Goal: Task Accomplishment & Management: Use online tool/utility

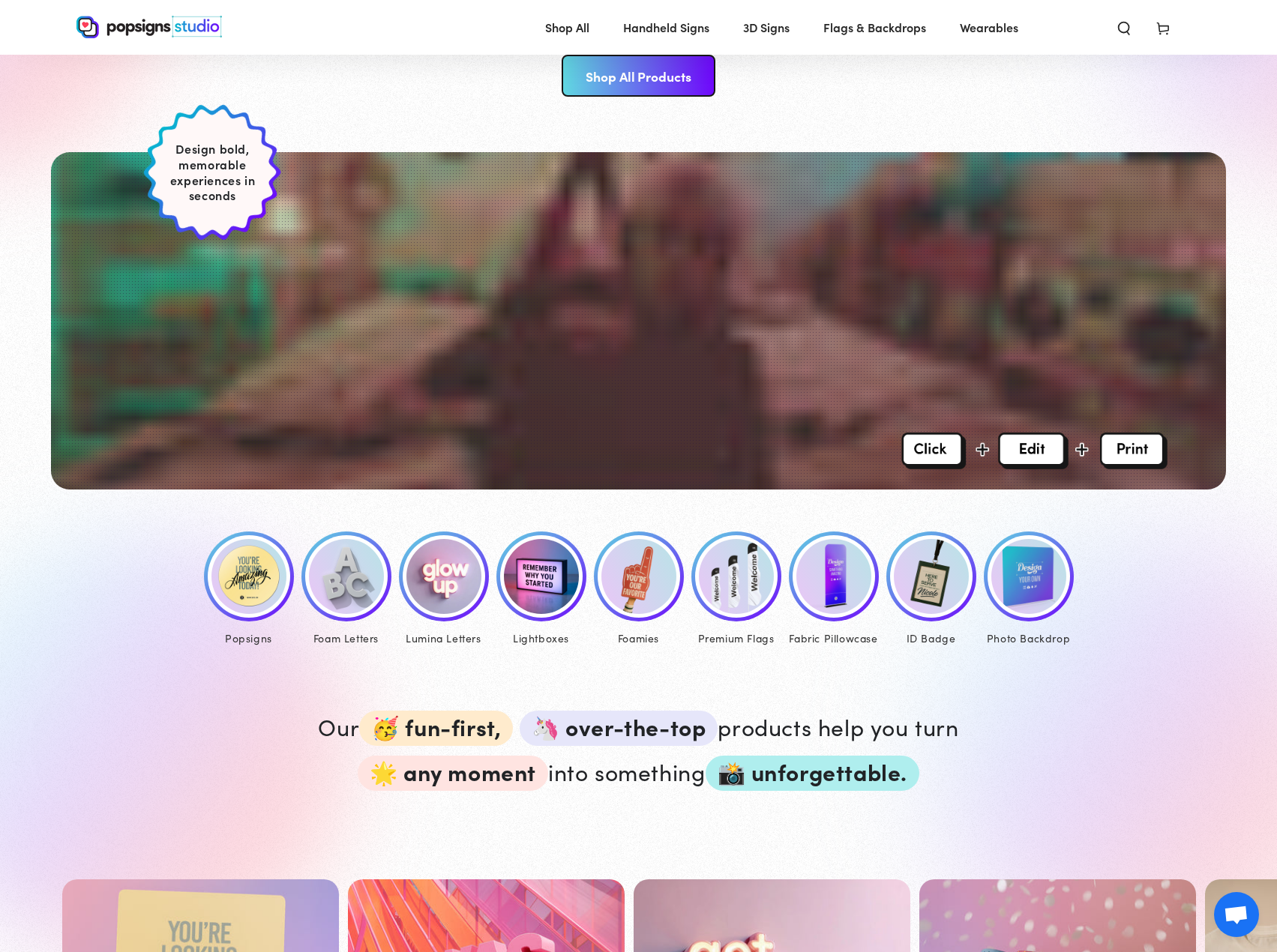
scroll to position [449, 0]
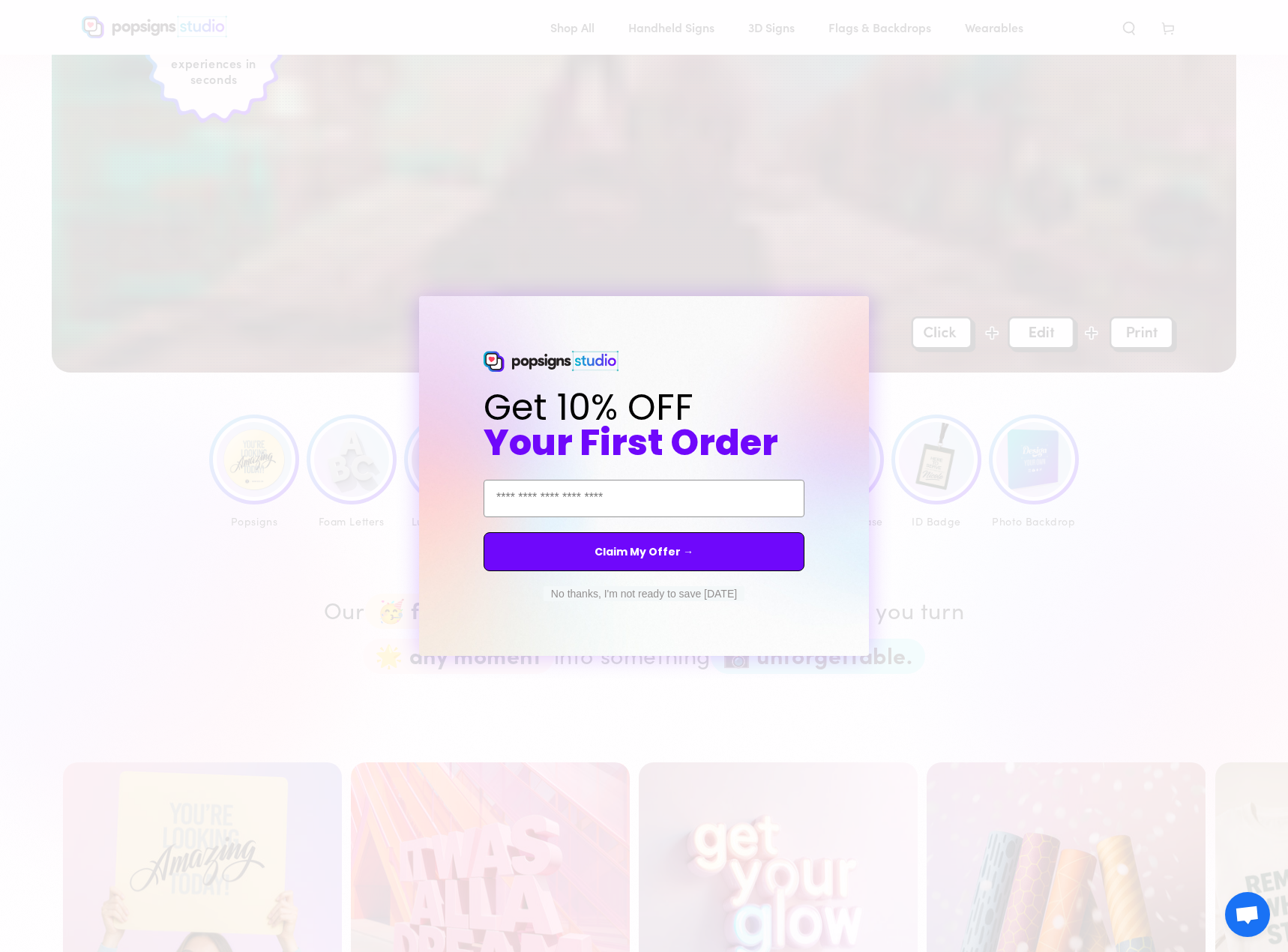
click at [1016, 533] on div "Close dialog Get 10% OFF Your First Order Email Address Claim My Offer → No tha…" at bounding box center [644, 476] width 1288 height 952
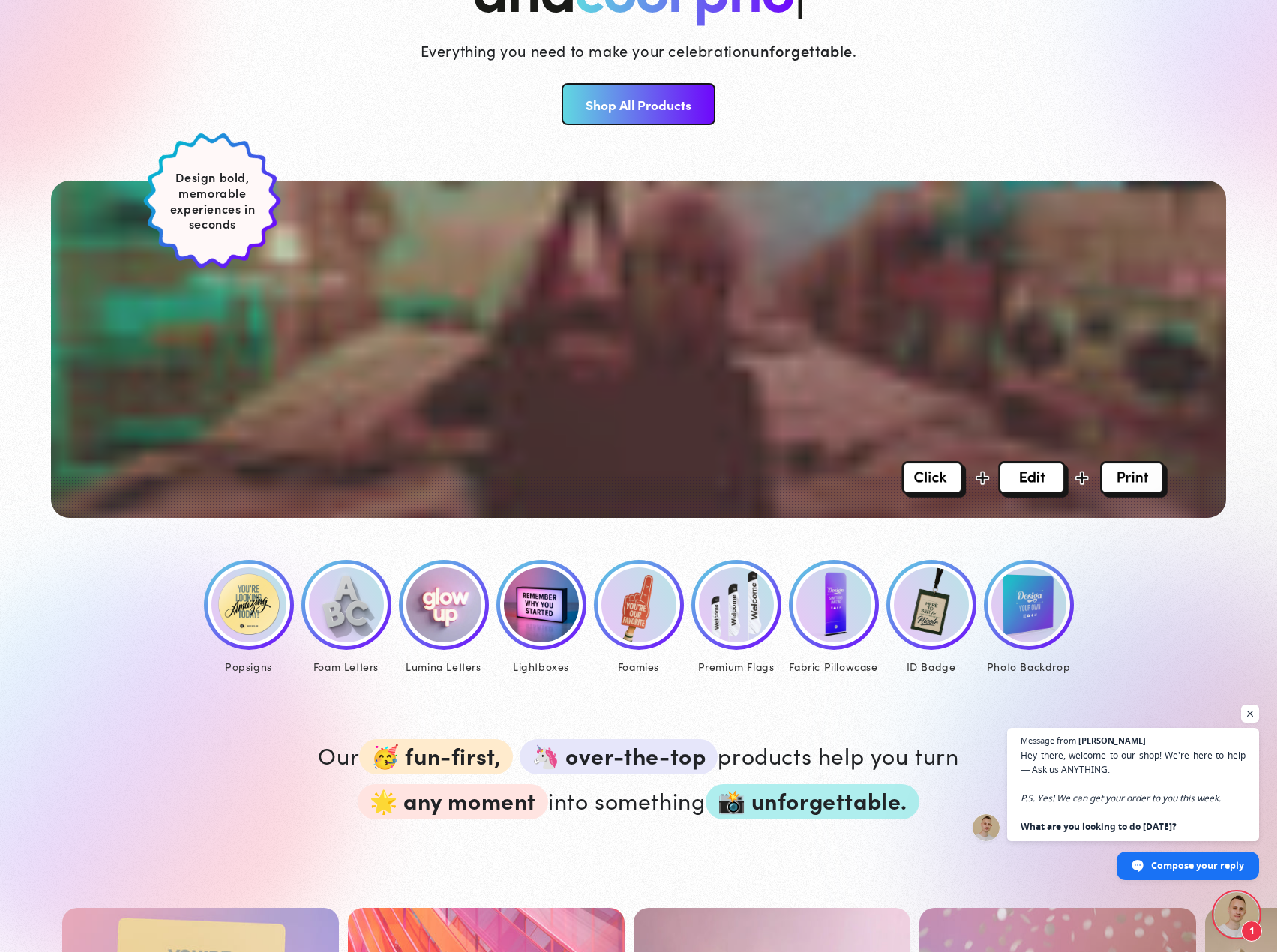
scroll to position [300, 0]
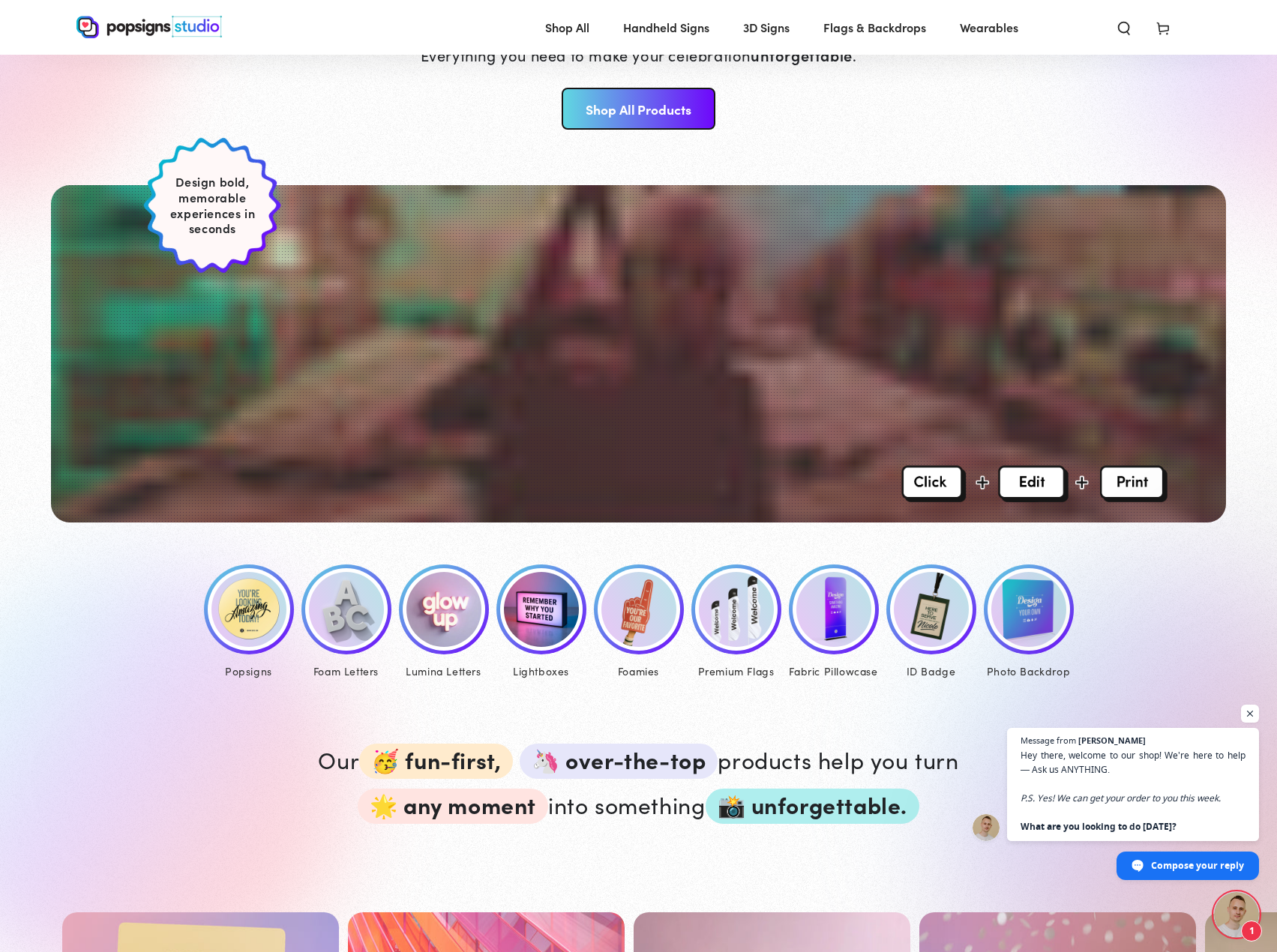
click at [253, 599] on img at bounding box center [249, 609] width 75 height 75
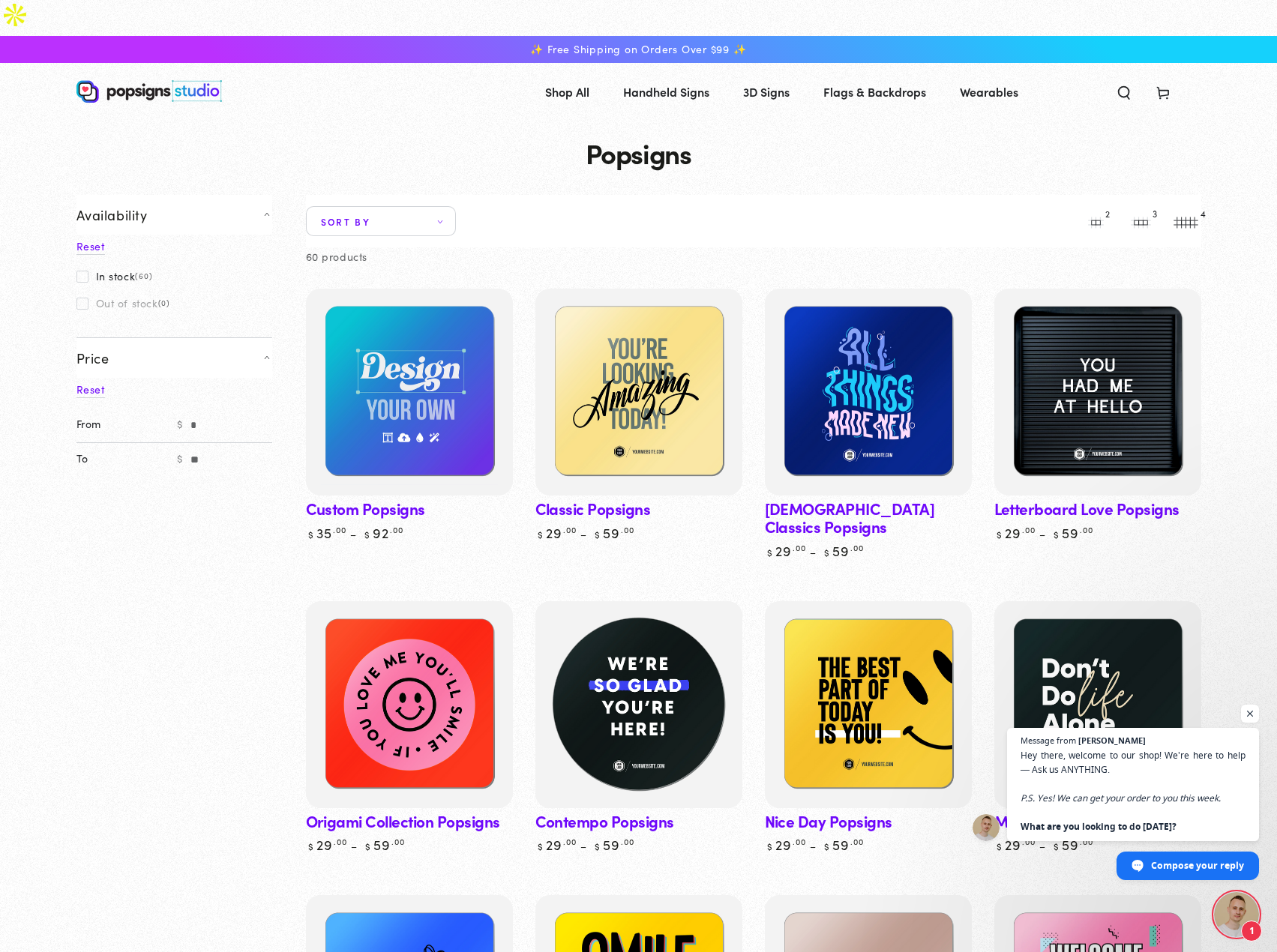
click at [606, 650] on img at bounding box center [638, 704] width 213 height 213
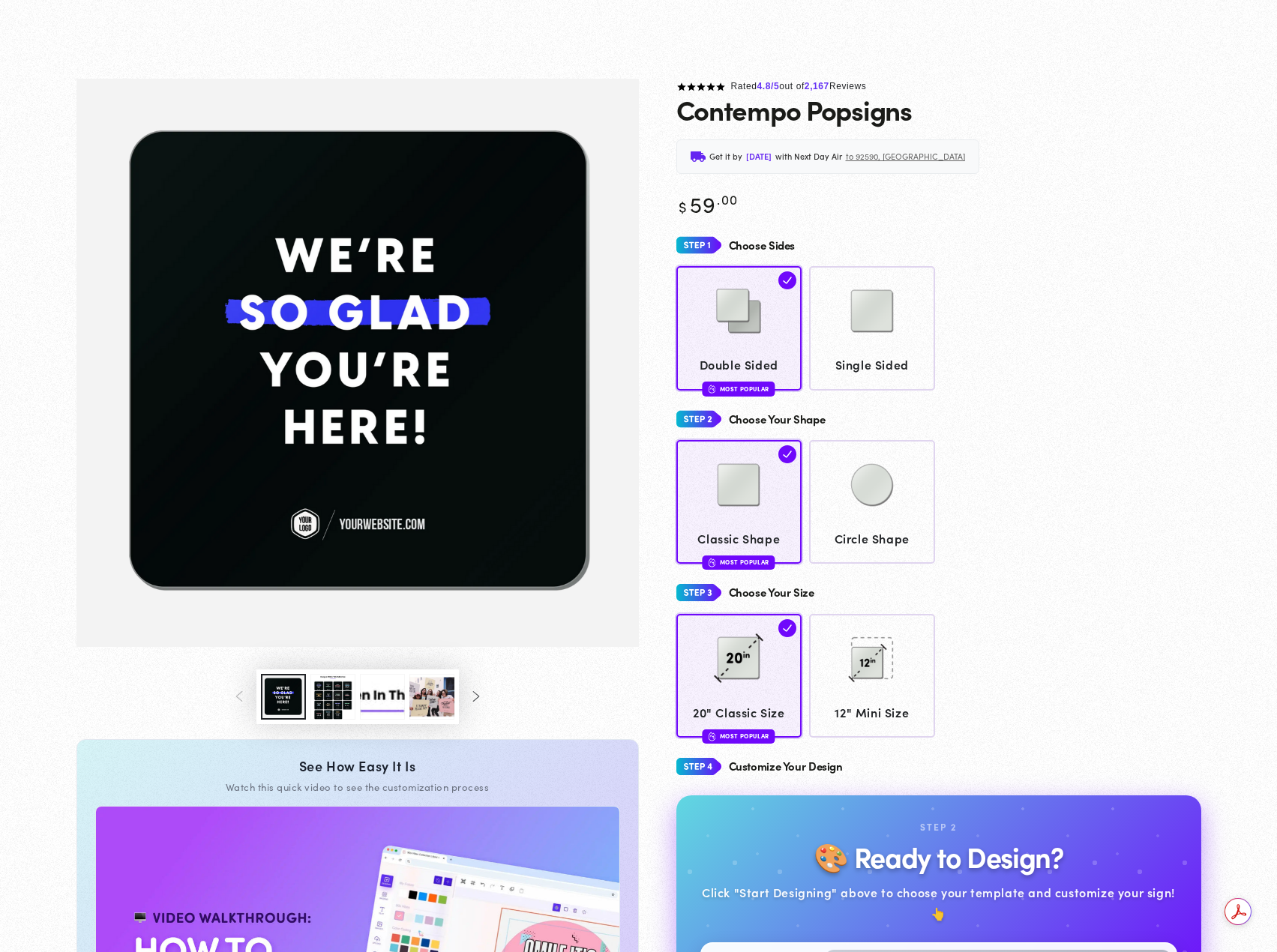
scroll to position [147, 0]
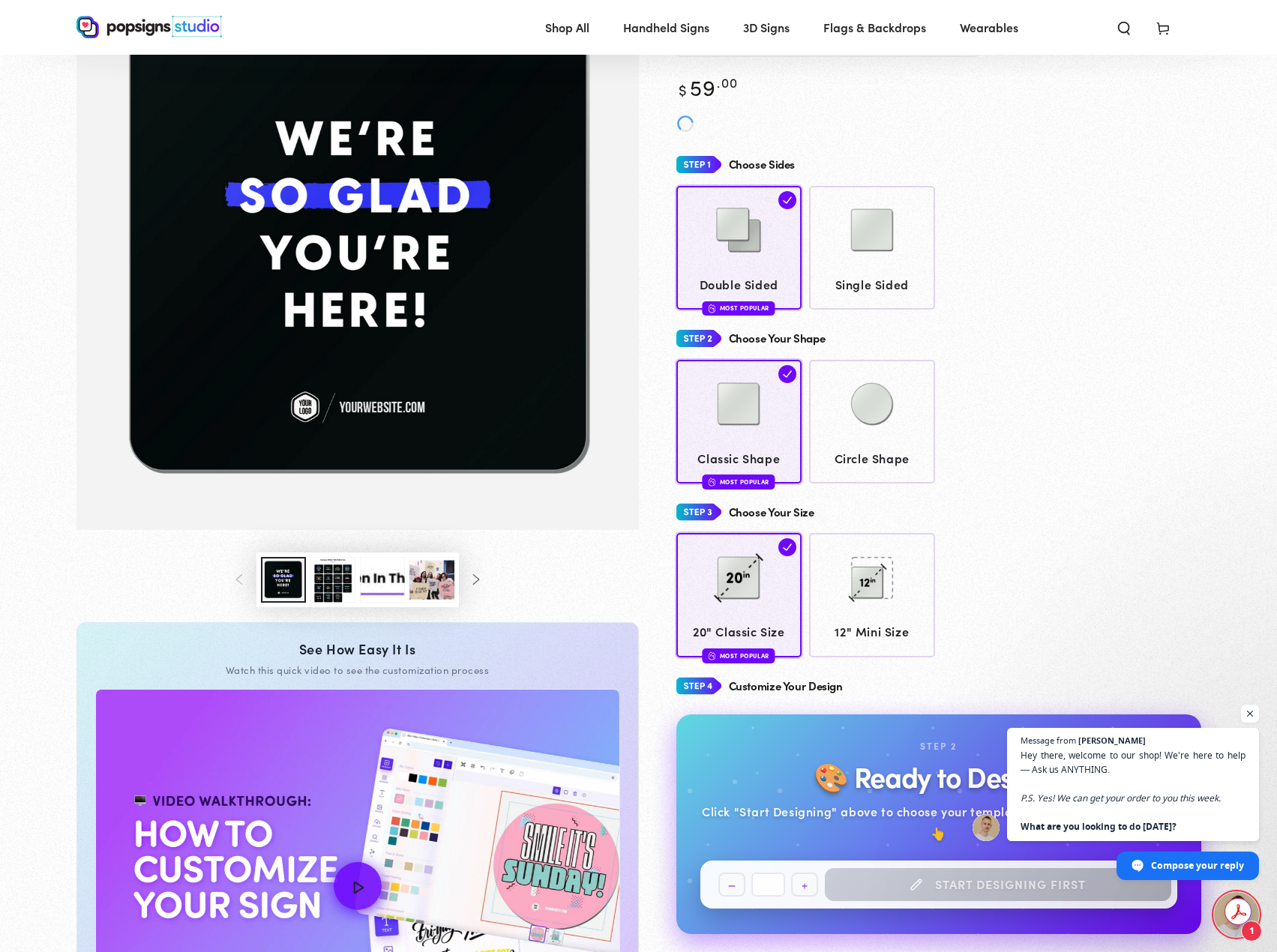
click at [1004, 876] on div "Quantity Decrease quantity for Contempo Popsigns * Increase quantity for Contem…" at bounding box center [939, 885] width 477 height 48
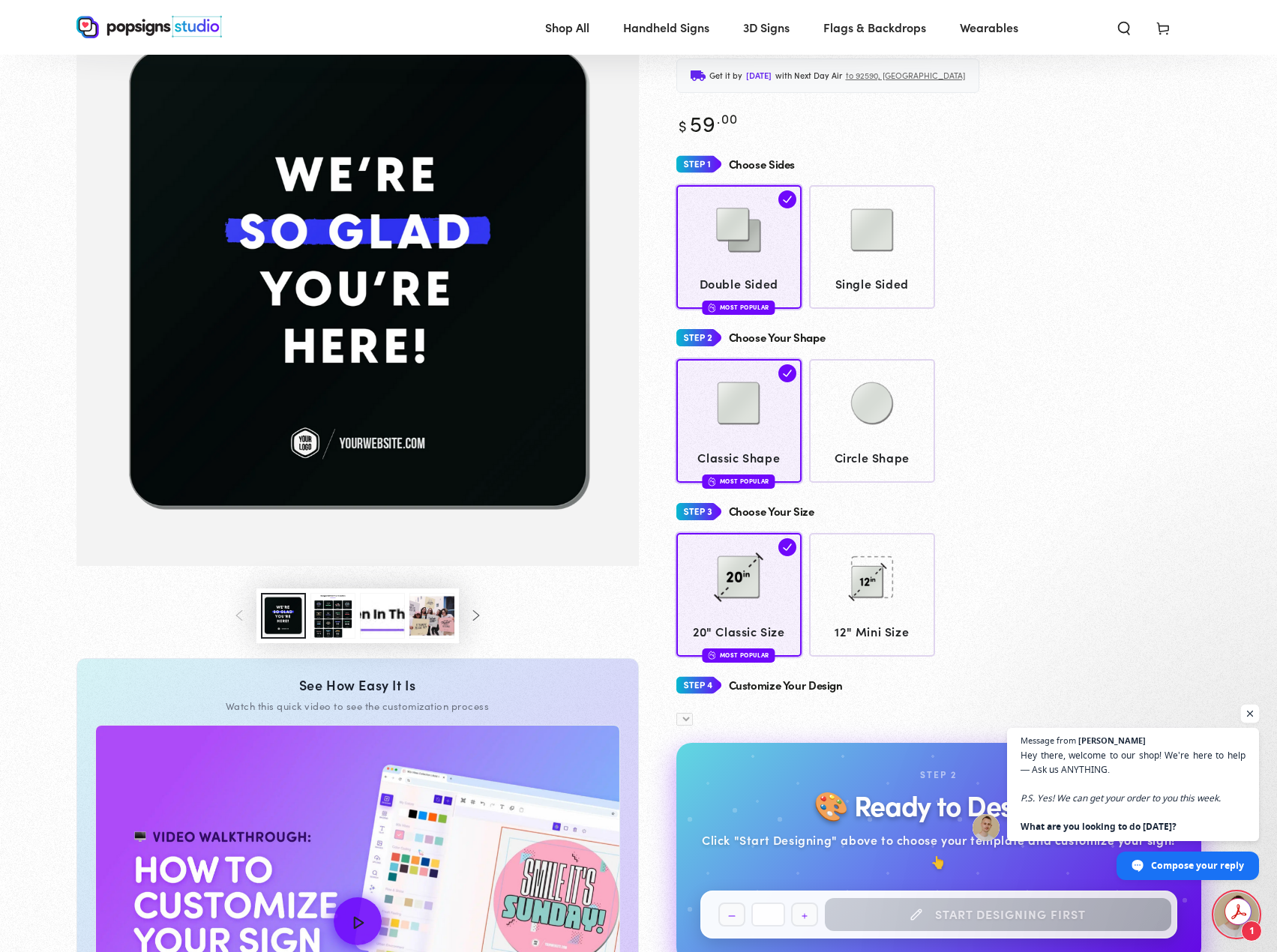
click at [1253, 715] on span "Open chat" at bounding box center [1251, 715] width 19 height 19
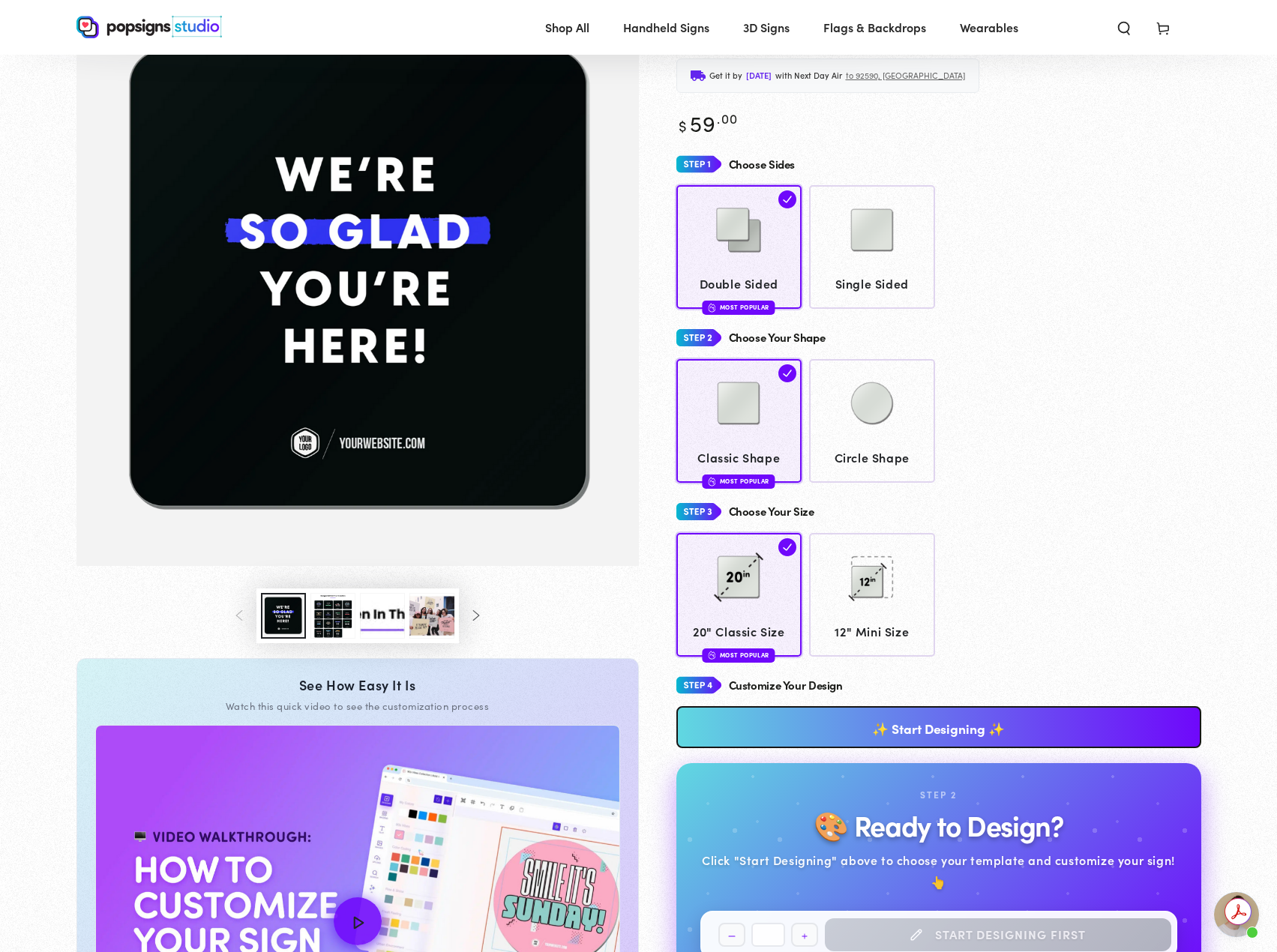
click at [969, 706] on link "✨ Start Designing ✨" at bounding box center [939, 726] width 525 height 42
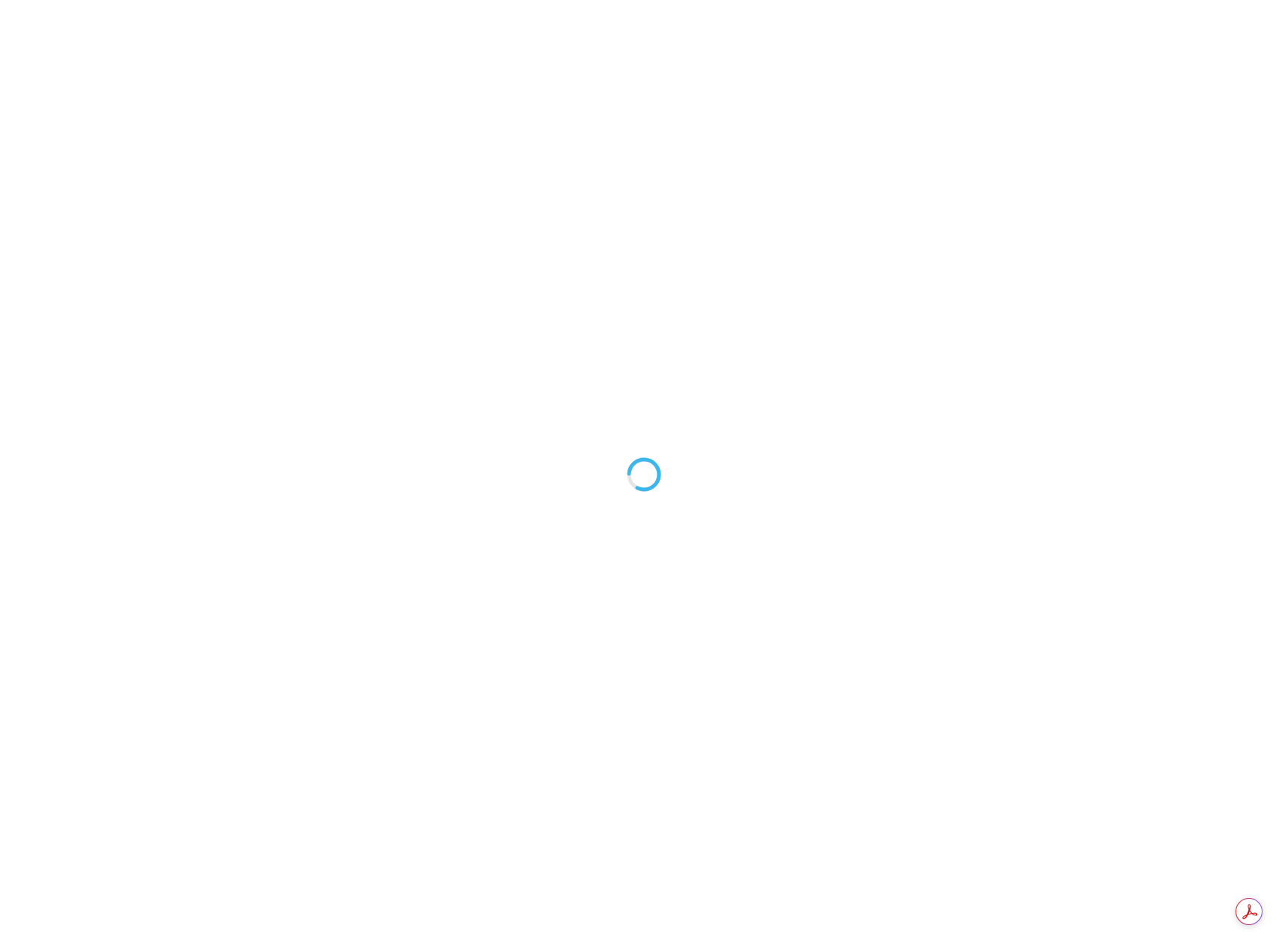
type textarea "An ancient tree with a door leading to a magical world"
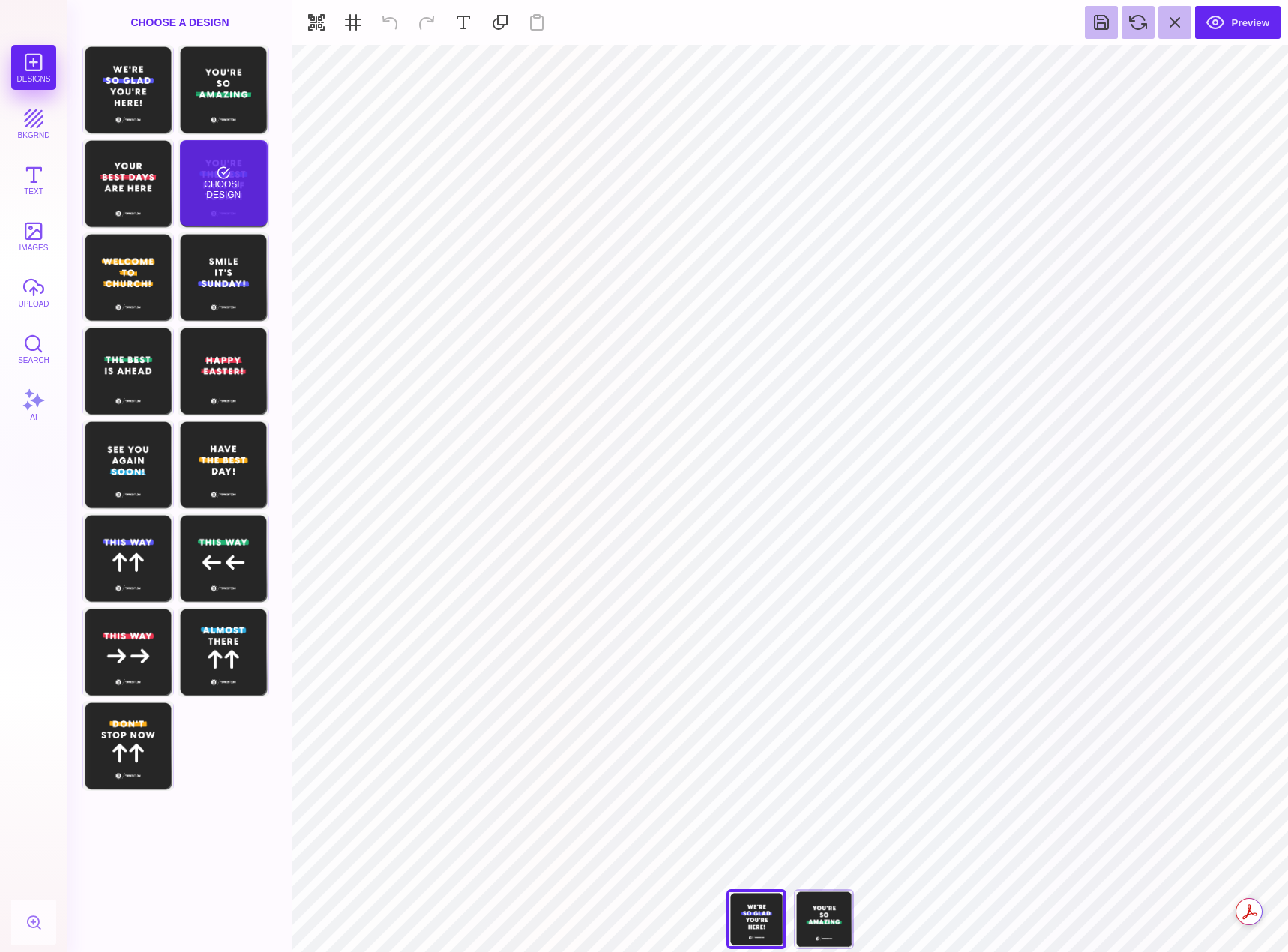
click at [248, 191] on div "Choose Design" at bounding box center [223, 183] width 88 height 85
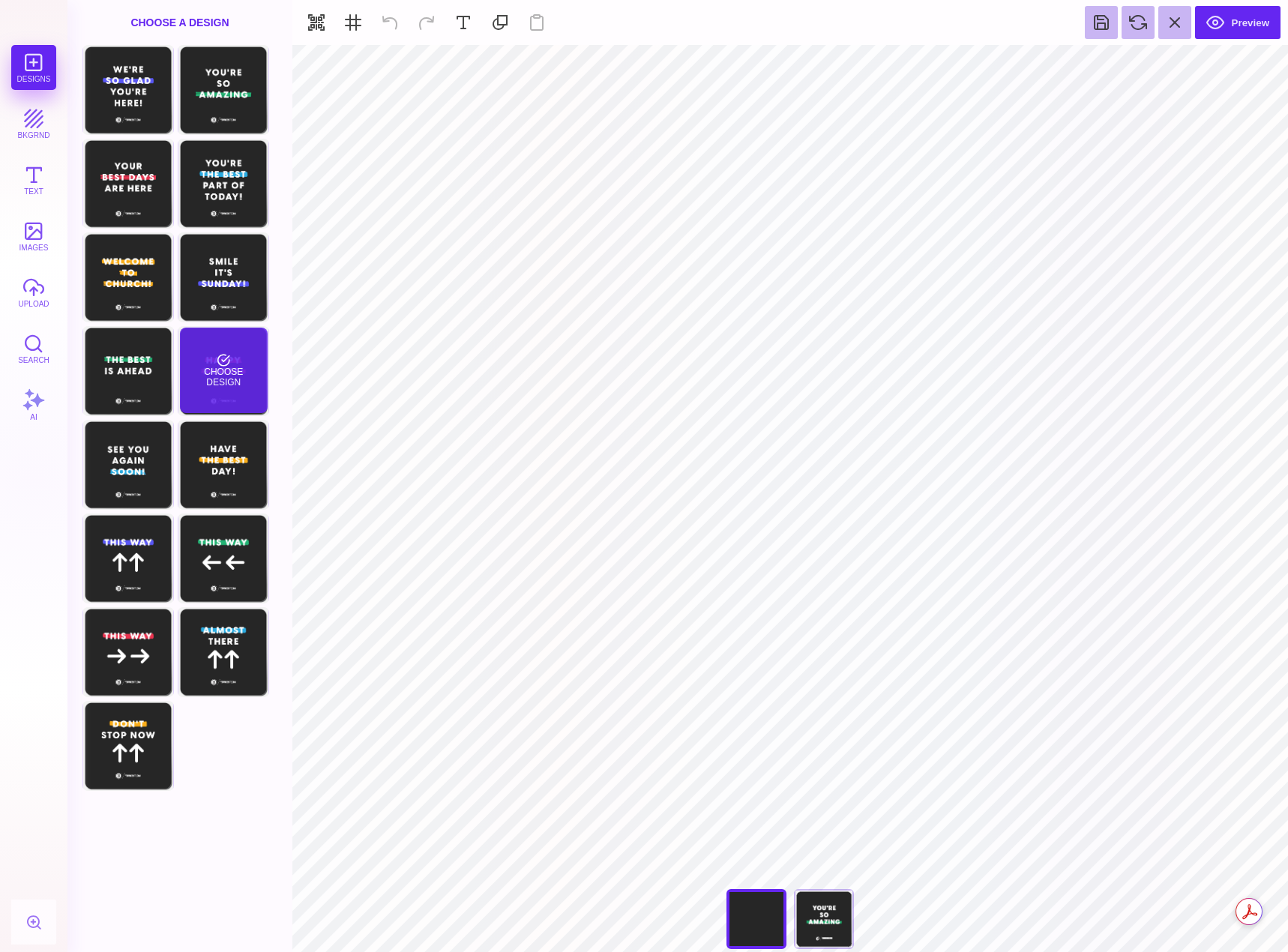
click at [248, 356] on div "Choose Design" at bounding box center [223, 370] width 88 height 85
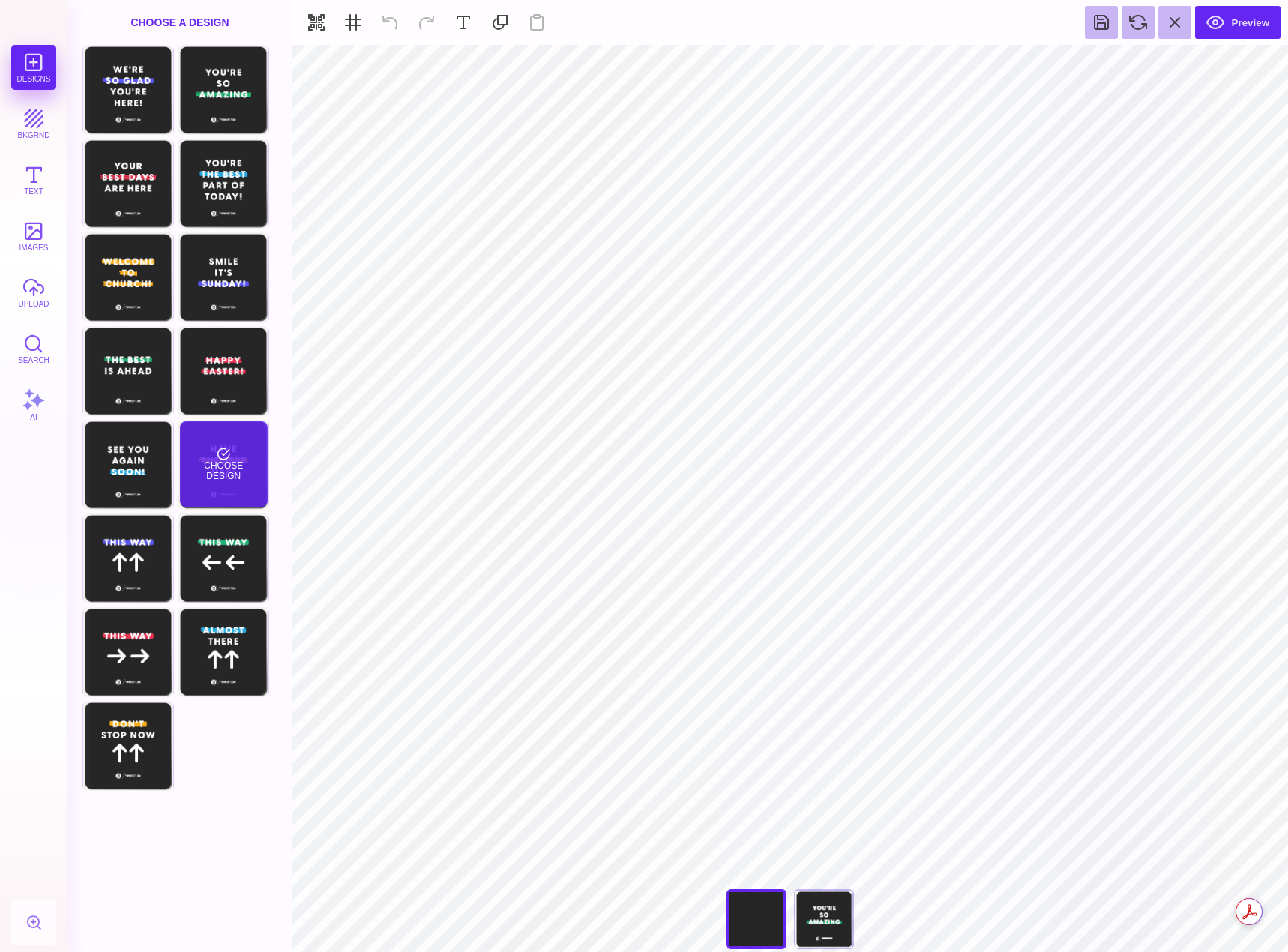
click at [212, 495] on div "Choose Design" at bounding box center [223, 464] width 88 height 85
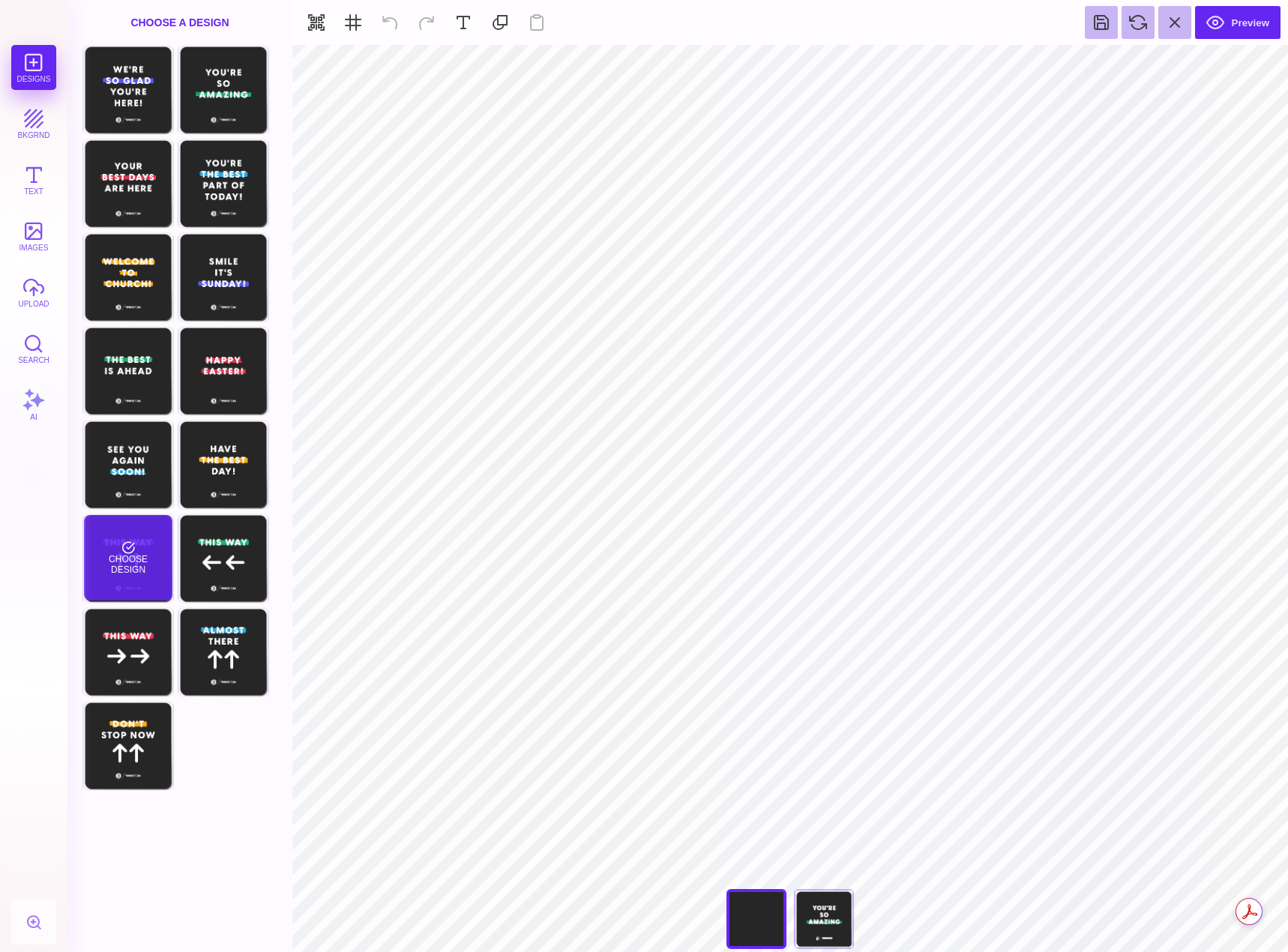
click at [155, 572] on div "Choose Design" at bounding box center [127, 558] width 88 height 85
click at [39, 135] on button "bkgrnd" at bounding box center [33, 123] width 45 height 45
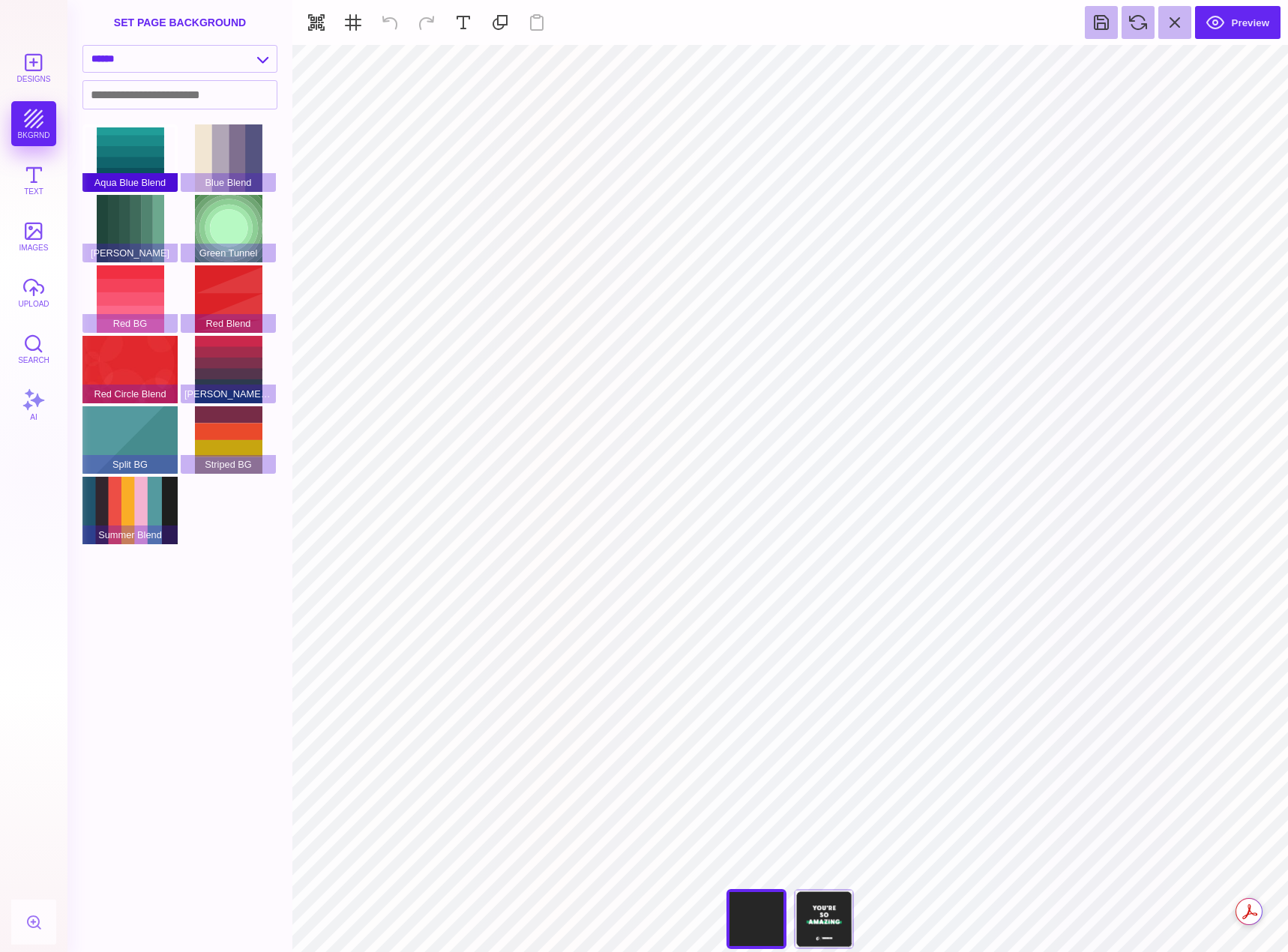
click at [136, 174] on div "Aqua Blue Blend" at bounding box center [130, 157] width 95 height 67
click at [135, 249] on span "Green BG" at bounding box center [130, 253] width 95 height 19
click at [135, 321] on span "Red BG" at bounding box center [130, 324] width 95 height 19
click at [236, 226] on div "Green Tunnel" at bounding box center [228, 228] width 95 height 67
click at [219, 295] on div "Red Blend" at bounding box center [228, 298] width 95 height 67
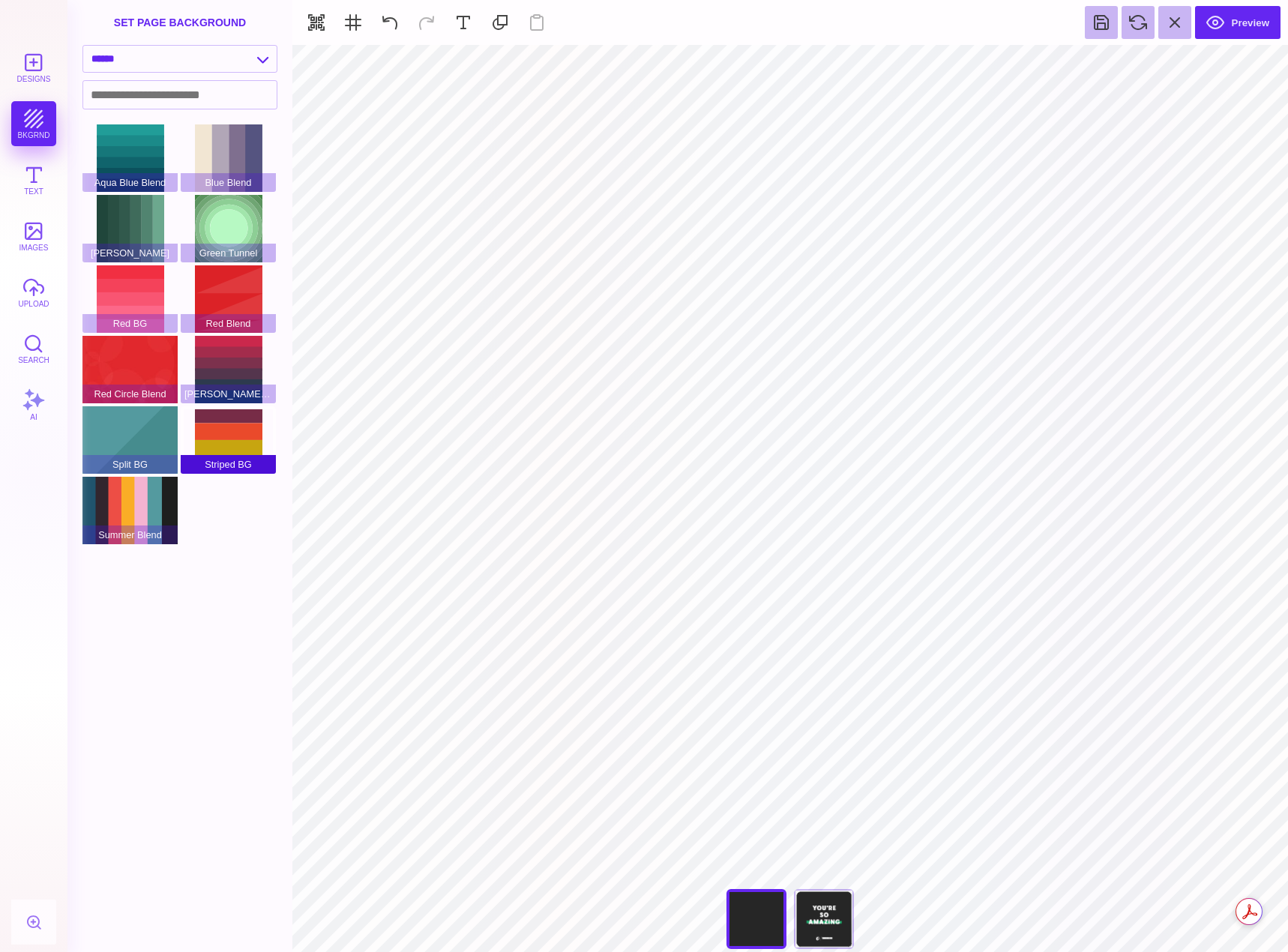
click at [222, 442] on div "Striped BG" at bounding box center [228, 439] width 95 height 67
click at [150, 453] on div "Split BG" at bounding box center [130, 439] width 95 height 67
click at [120, 432] on div "Split BG" at bounding box center [130, 439] width 95 height 67
click at [127, 230] on div "Green BG" at bounding box center [130, 228] width 95 height 67
click at [41, 243] on button "images" at bounding box center [33, 236] width 45 height 45
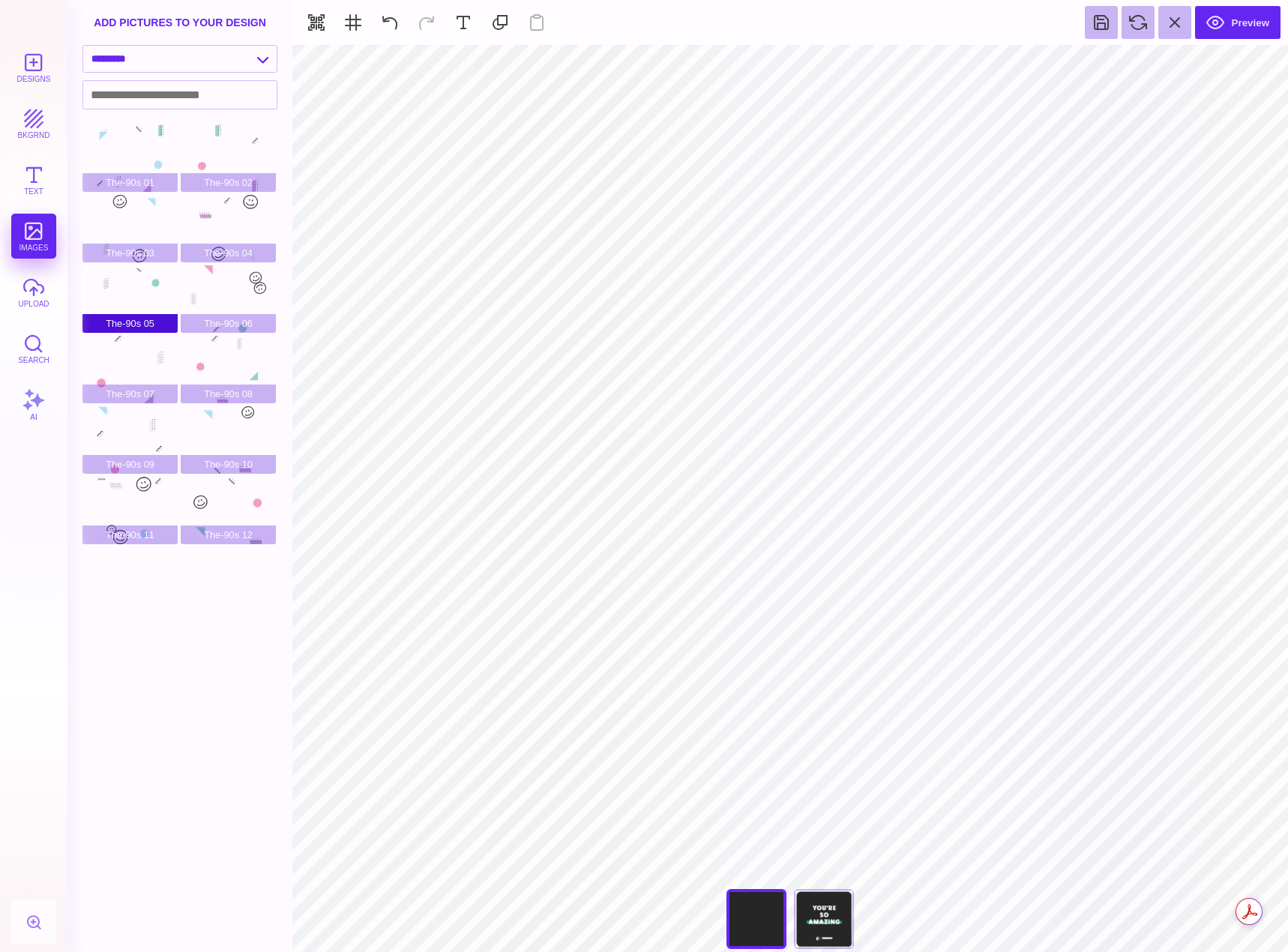
click at [144, 296] on div "The-90s 05" at bounding box center [130, 298] width 95 height 67
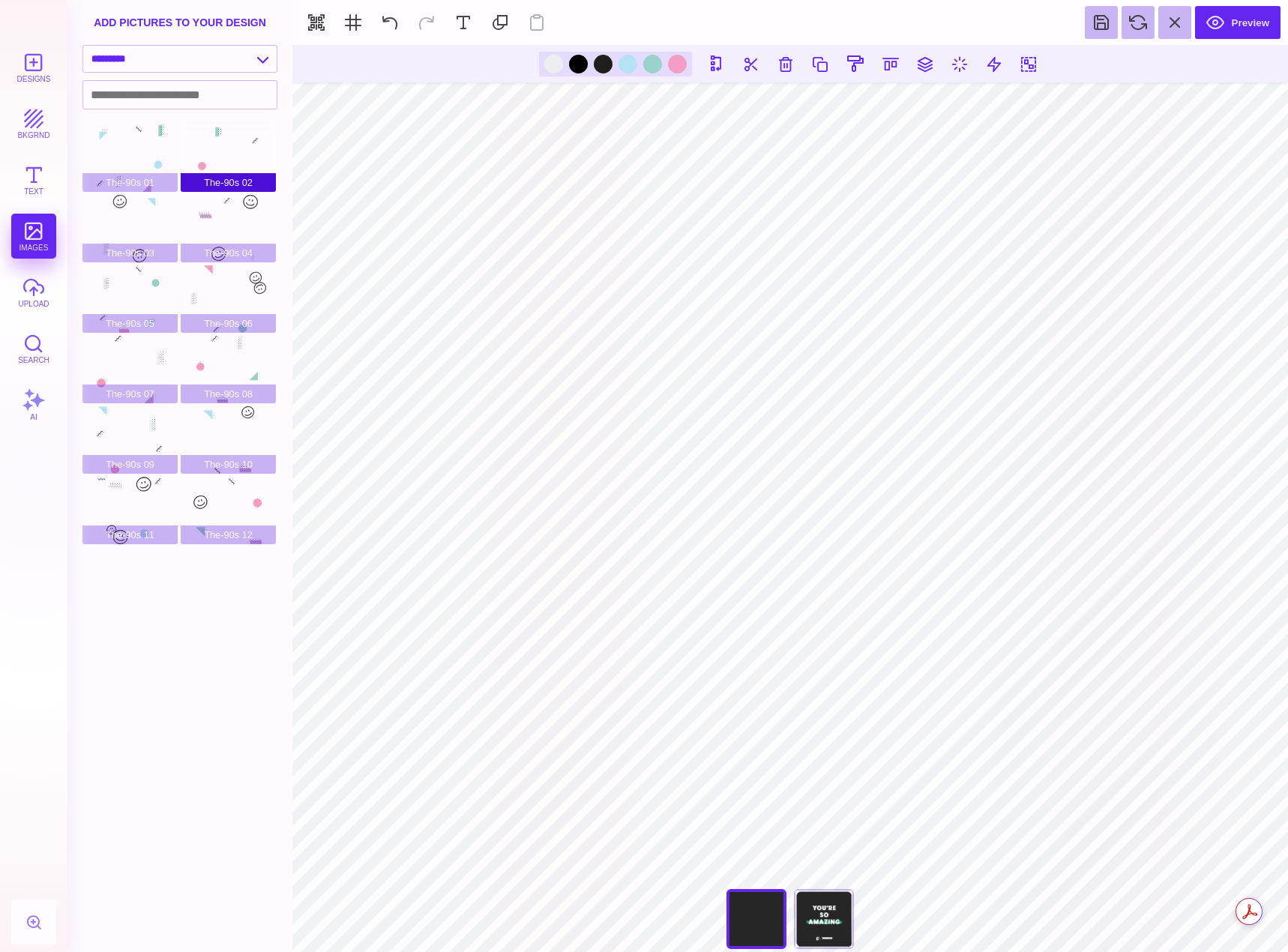
click at [233, 173] on div "The-90s 02" at bounding box center [228, 157] width 95 height 67
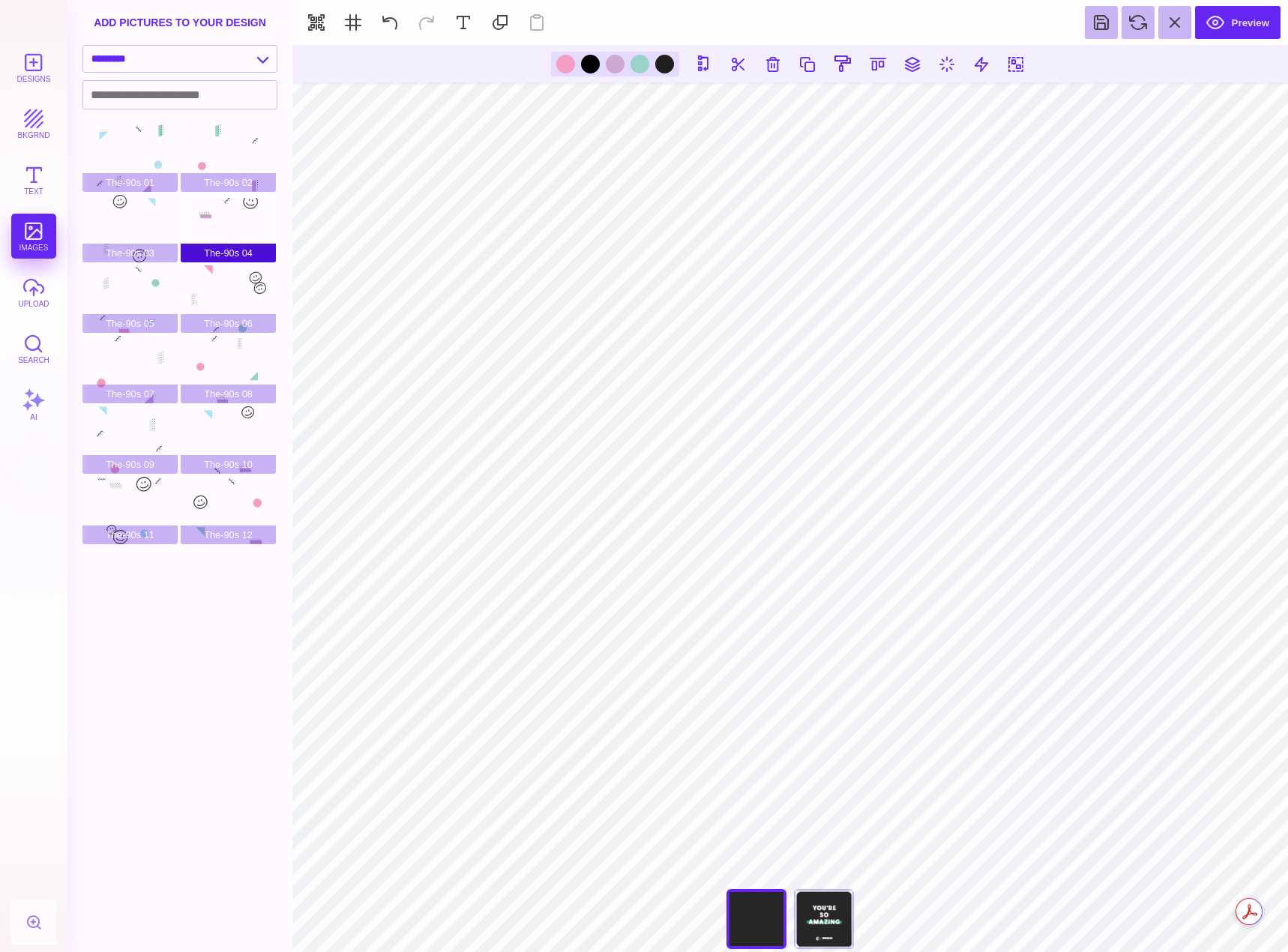
click at [235, 218] on div "The-90s 04" at bounding box center [228, 228] width 95 height 67
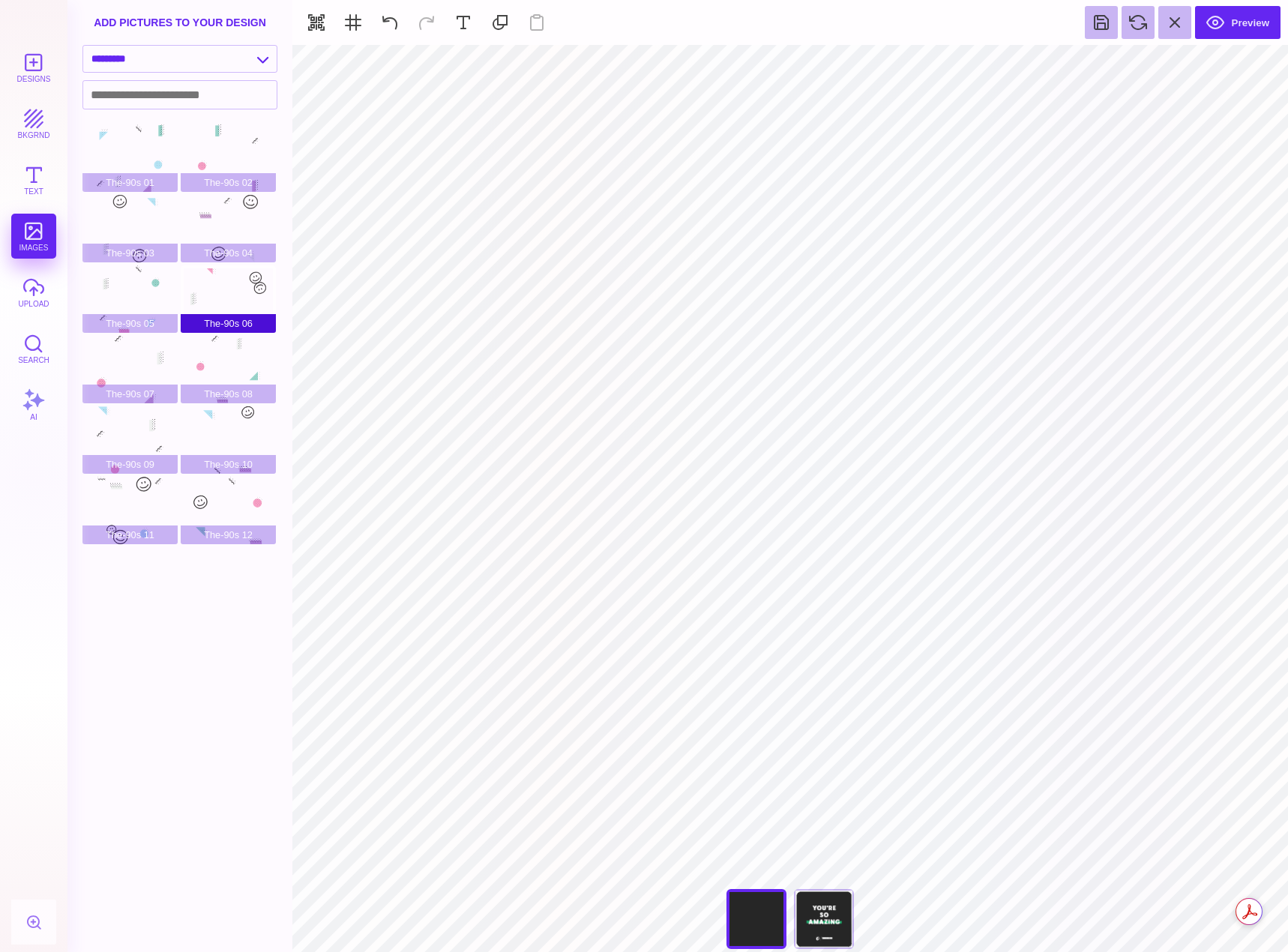
type input "#000000"
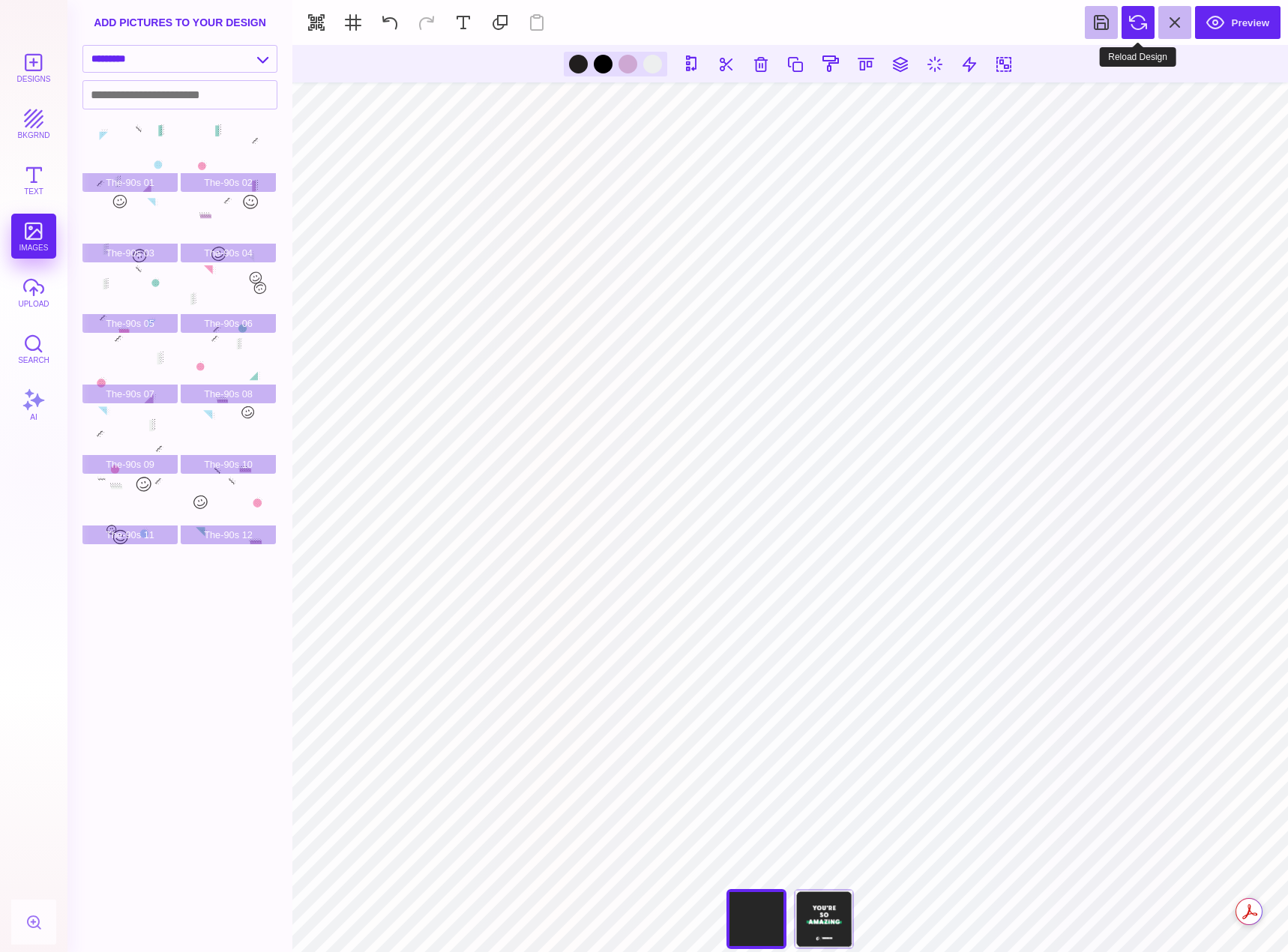
click at [1132, 31] on button at bounding box center [1138, 23] width 33 height 33
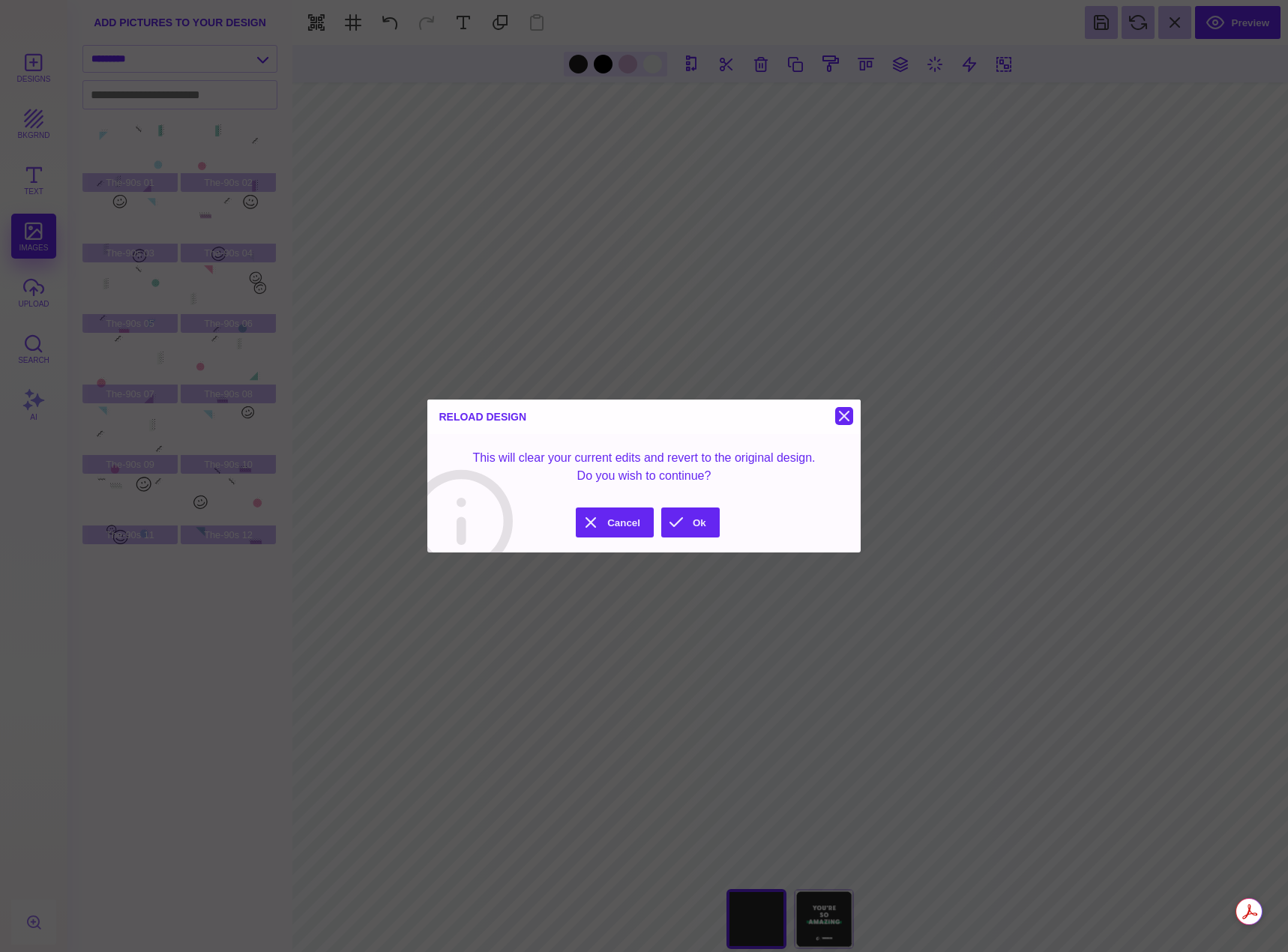
click at [838, 417] on button at bounding box center [843, 415] width 18 height 18
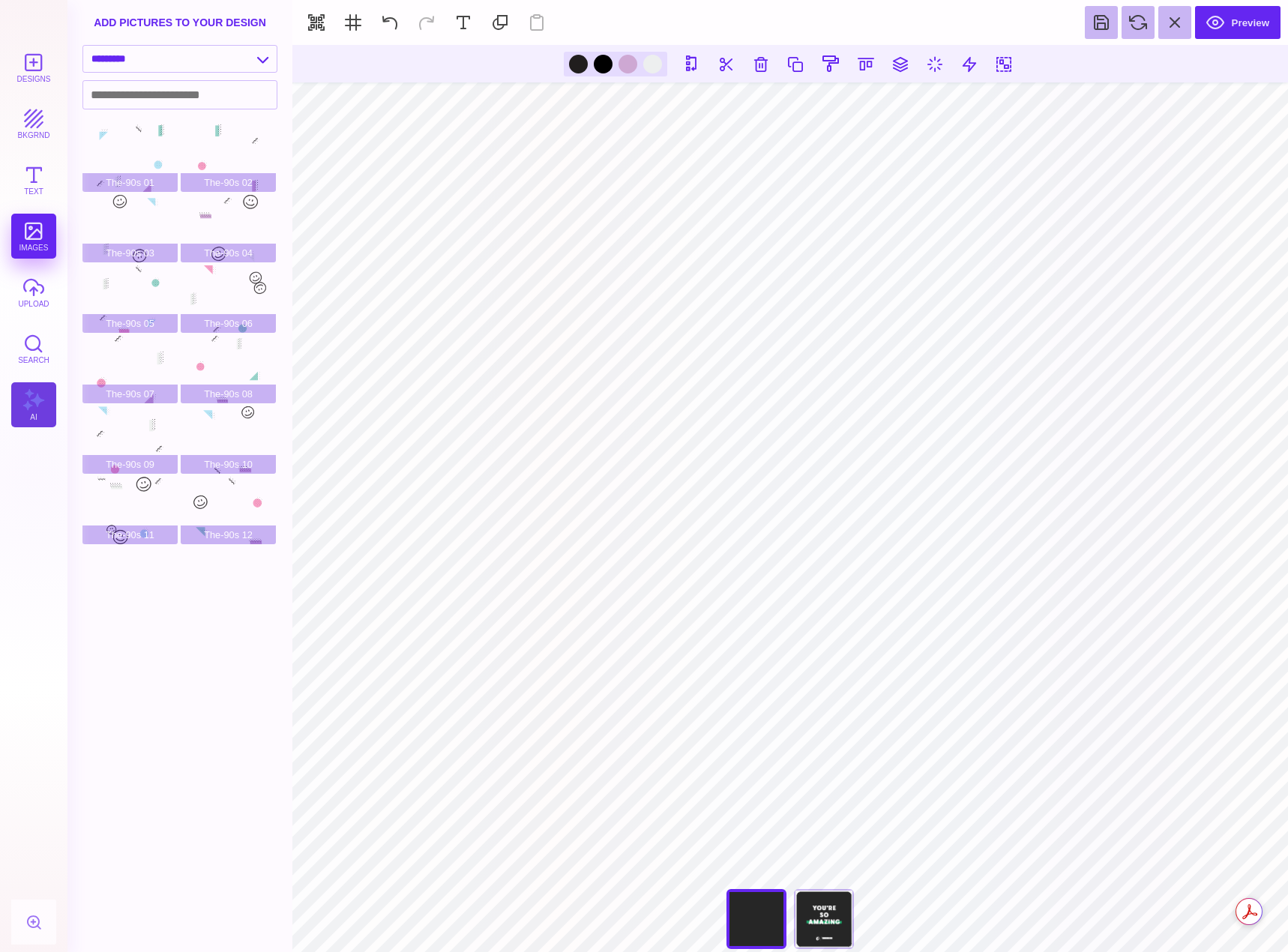
click at [37, 395] on button "AI" at bounding box center [33, 404] width 45 height 45
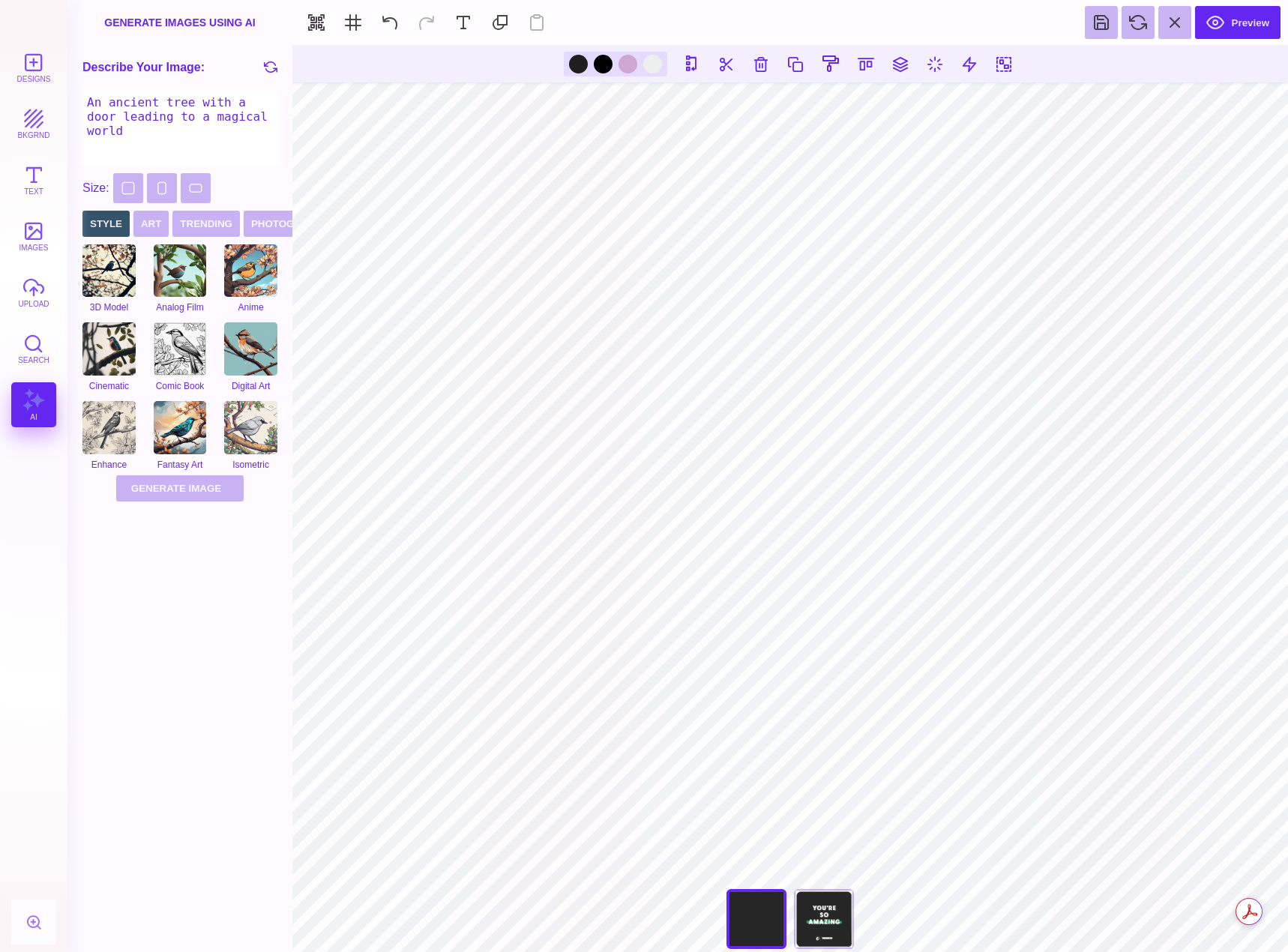
click at [152, 119] on textarea "An ancient tree with a door leading to a magical world" at bounding box center [180, 128] width 195 height 75
click at [197, 104] on textarea "An ancient tree with a door leading to a magical world" at bounding box center [180, 128] width 195 height 75
type textarea "a"
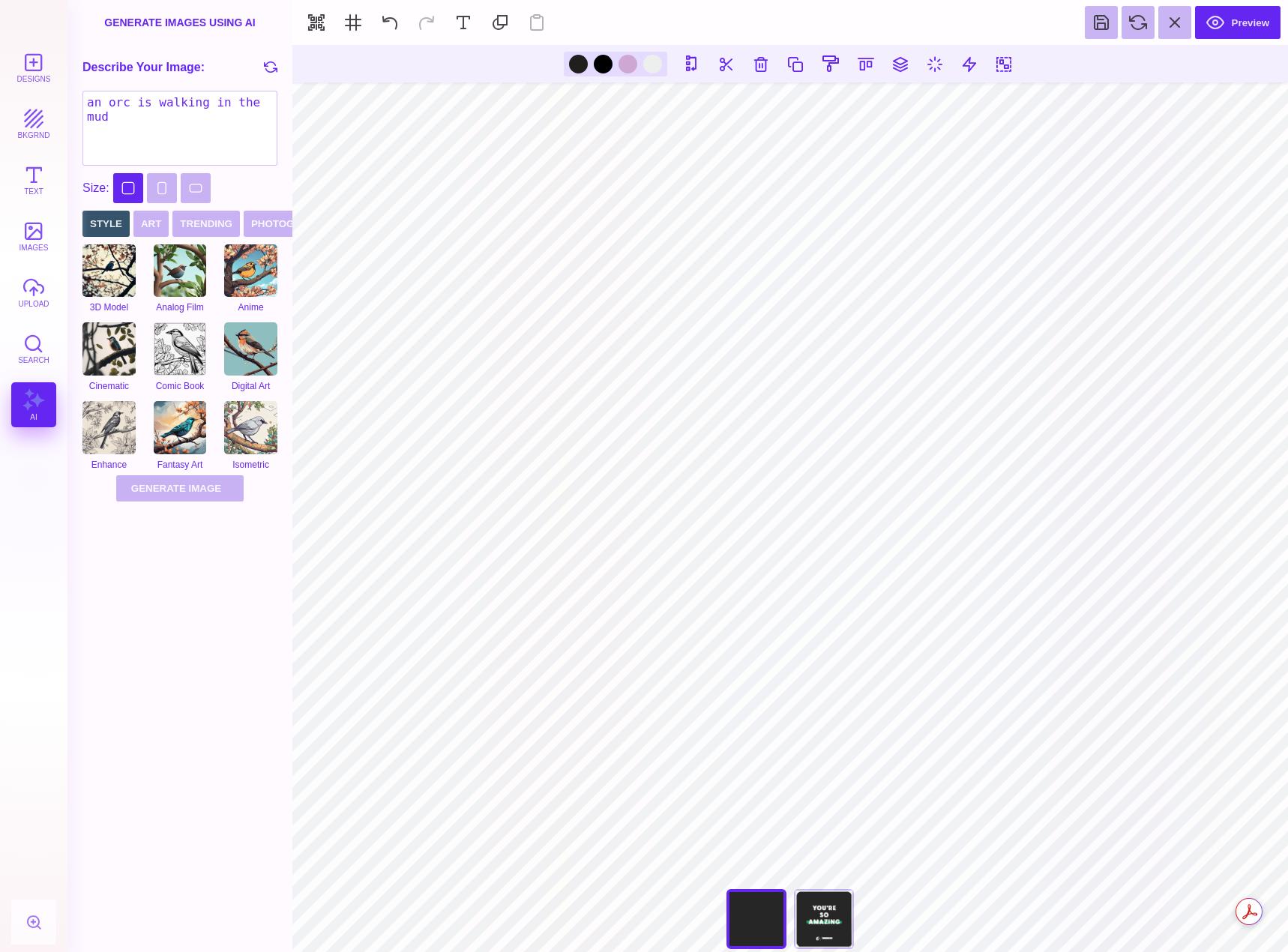
type textarea "an orc is walking in the mud"
click at [135, 183] on button "Square" at bounding box center [128, 188] width 30 height 30
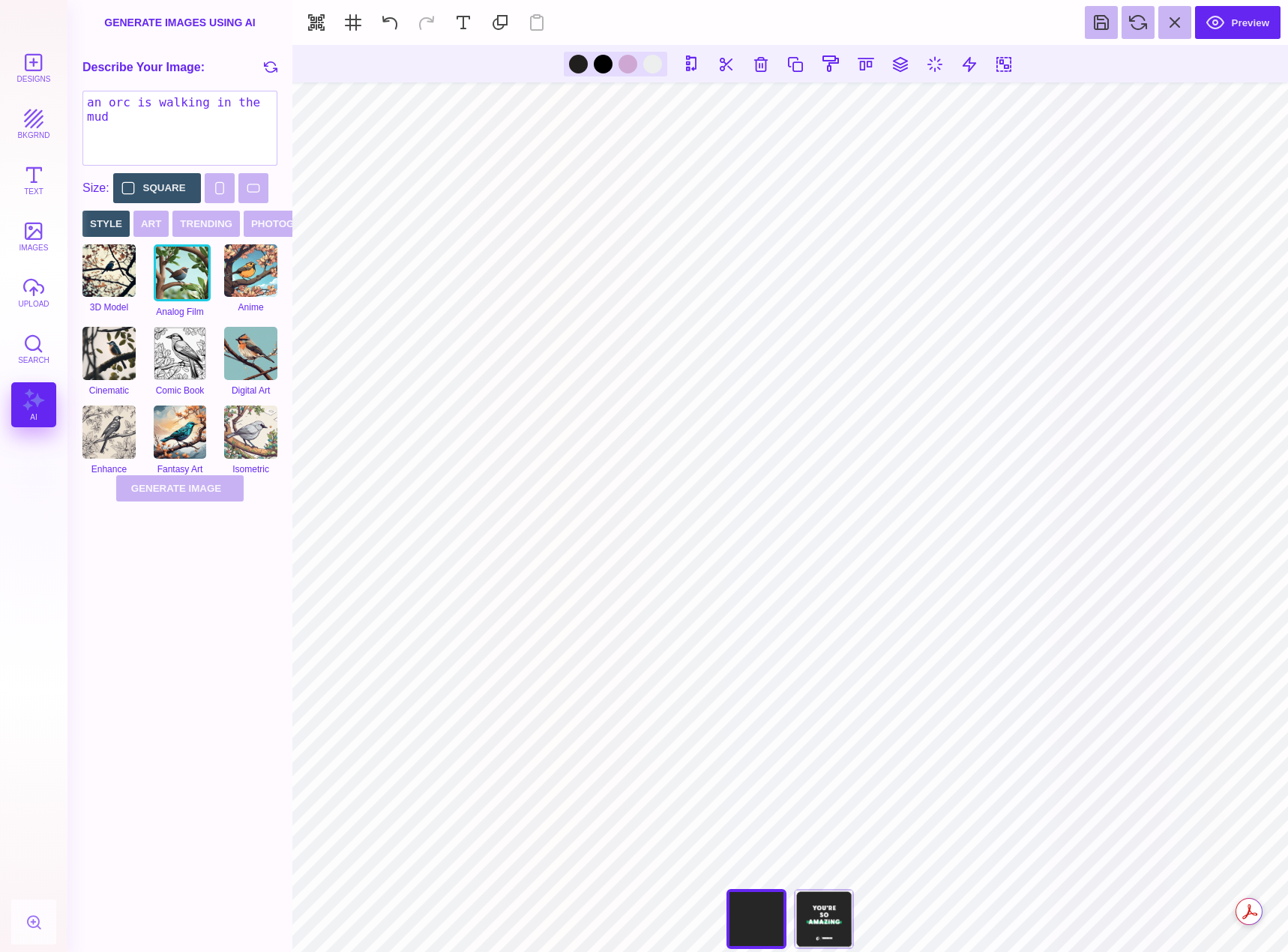
drag, startPoint x: 171, startPoint y: 178, endPoint x: 203, endPoint y: 275, distance: 102.1
click at [171, 177] on button "Square" at bounding box center [157, 188] width 88 height 30
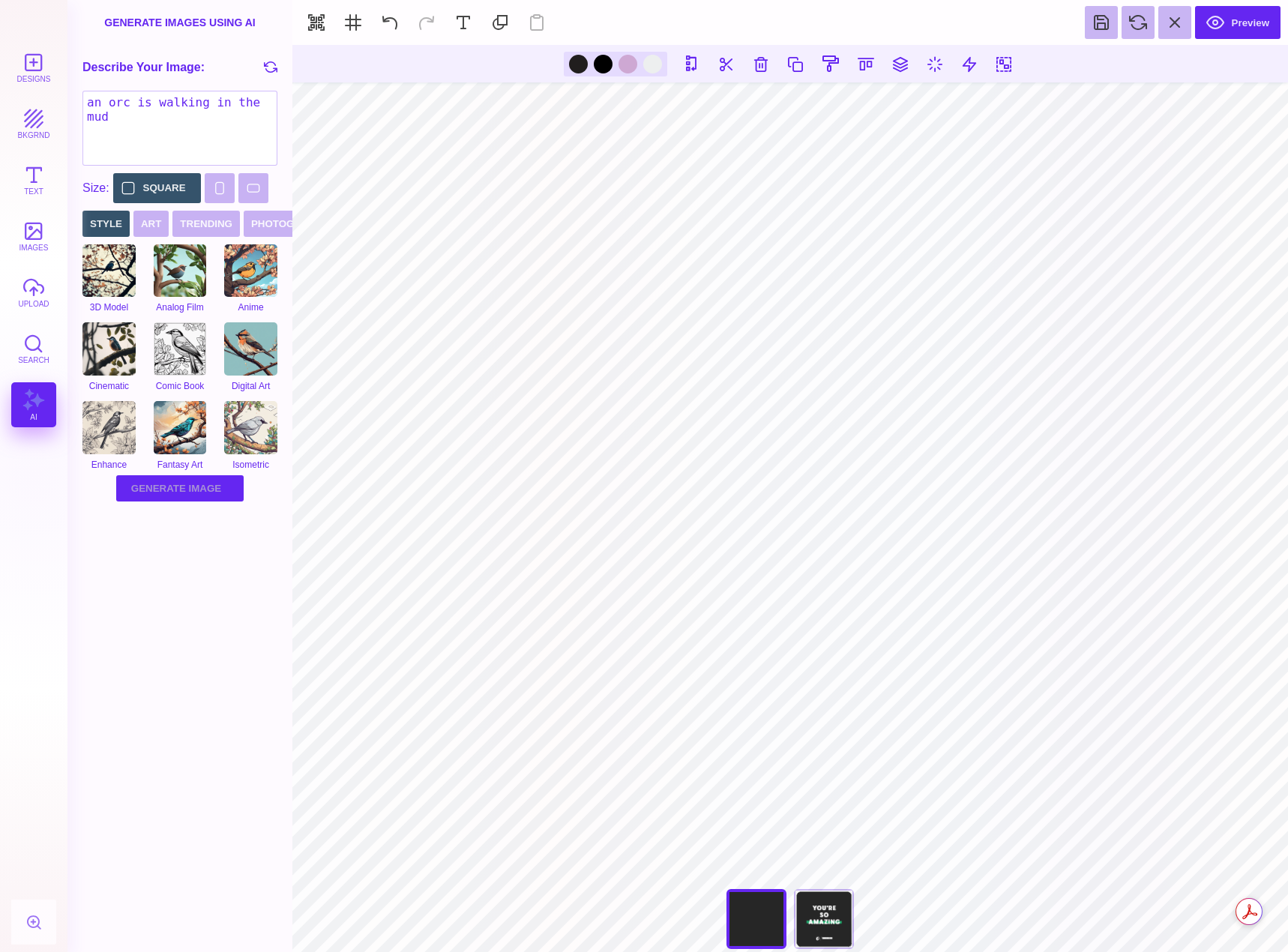
click at [195, 486] on button "Generate Image Generating Image" at bounding box center [180, 488] width 127 height 26
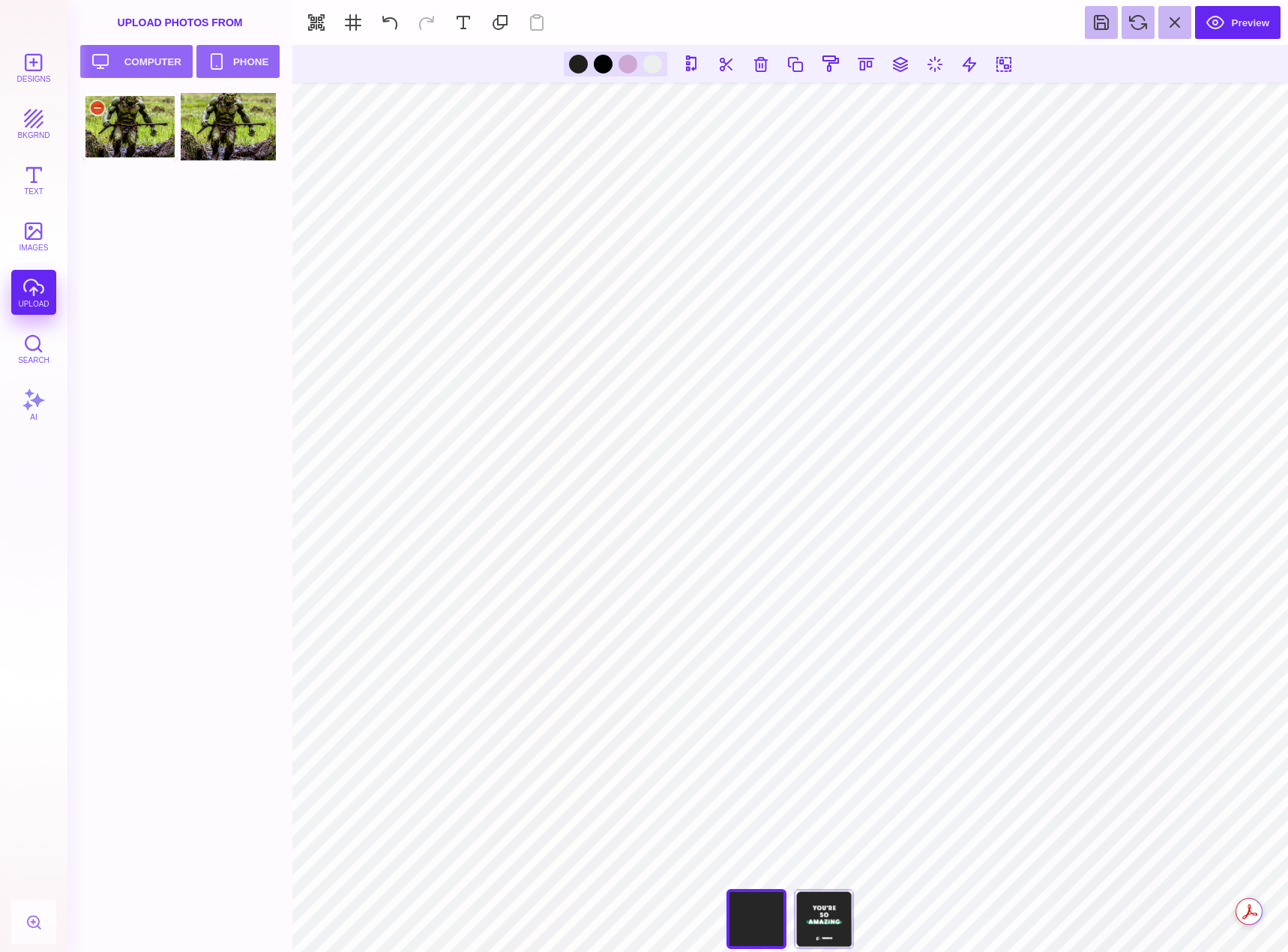
click at [135, 130] on div at bounding box center [130, 126] width 95 height 67
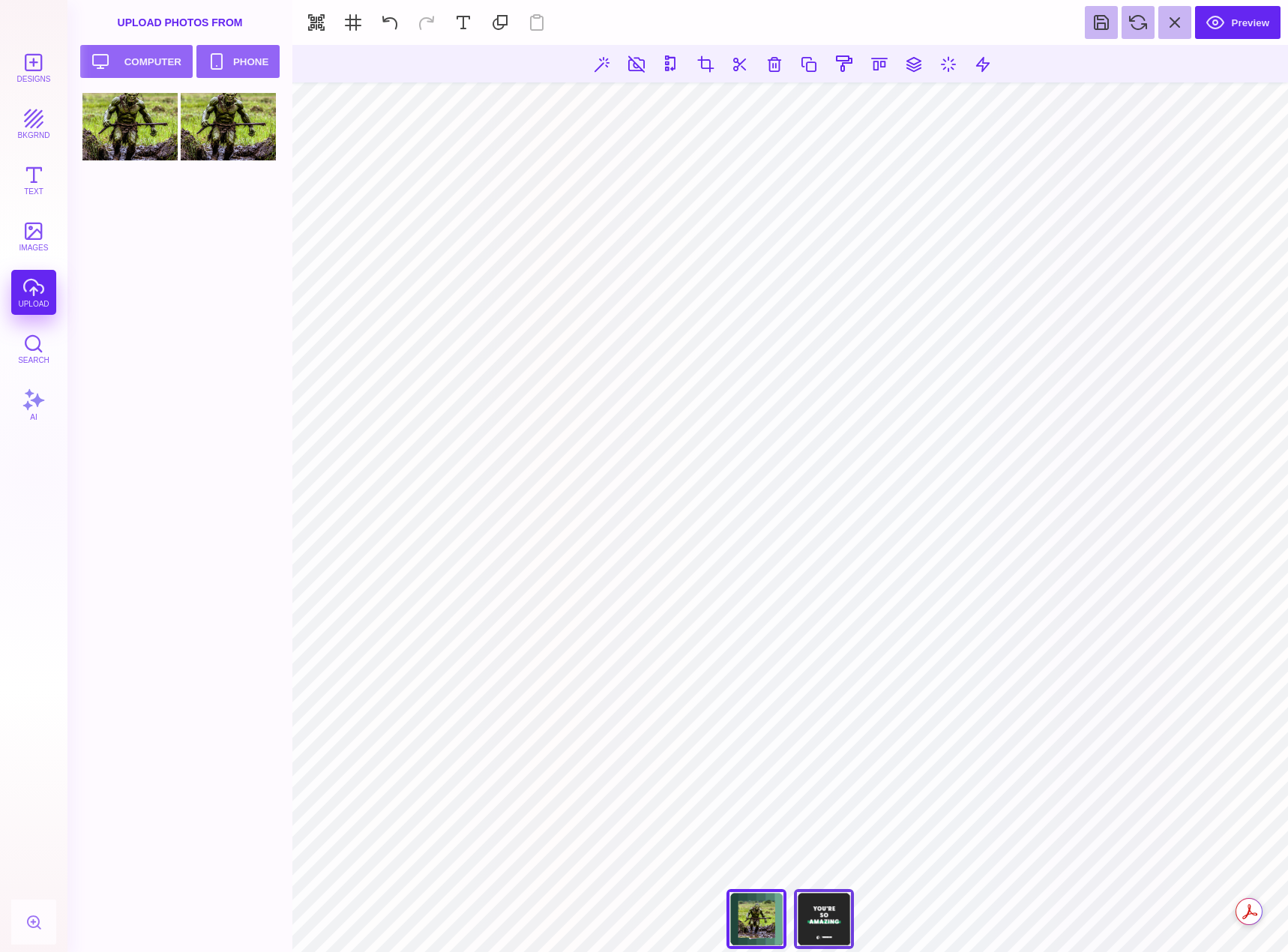
click at [832, 907] on div "You're So Amazing" at bounding box center [824, 920] width 60 height 60
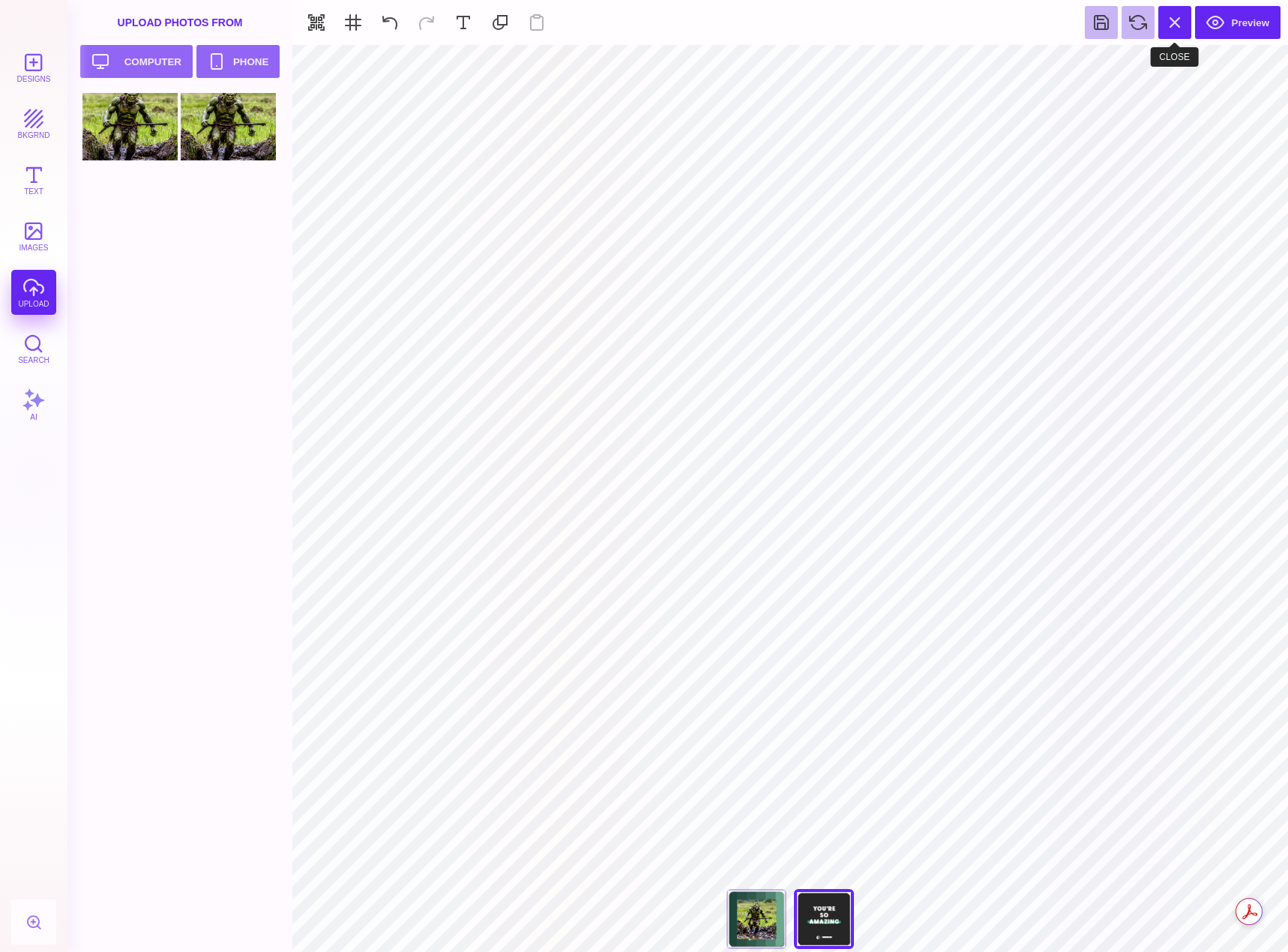
click at [1182, 21] on button at bounding box center [1175, 23] width 33 height 33
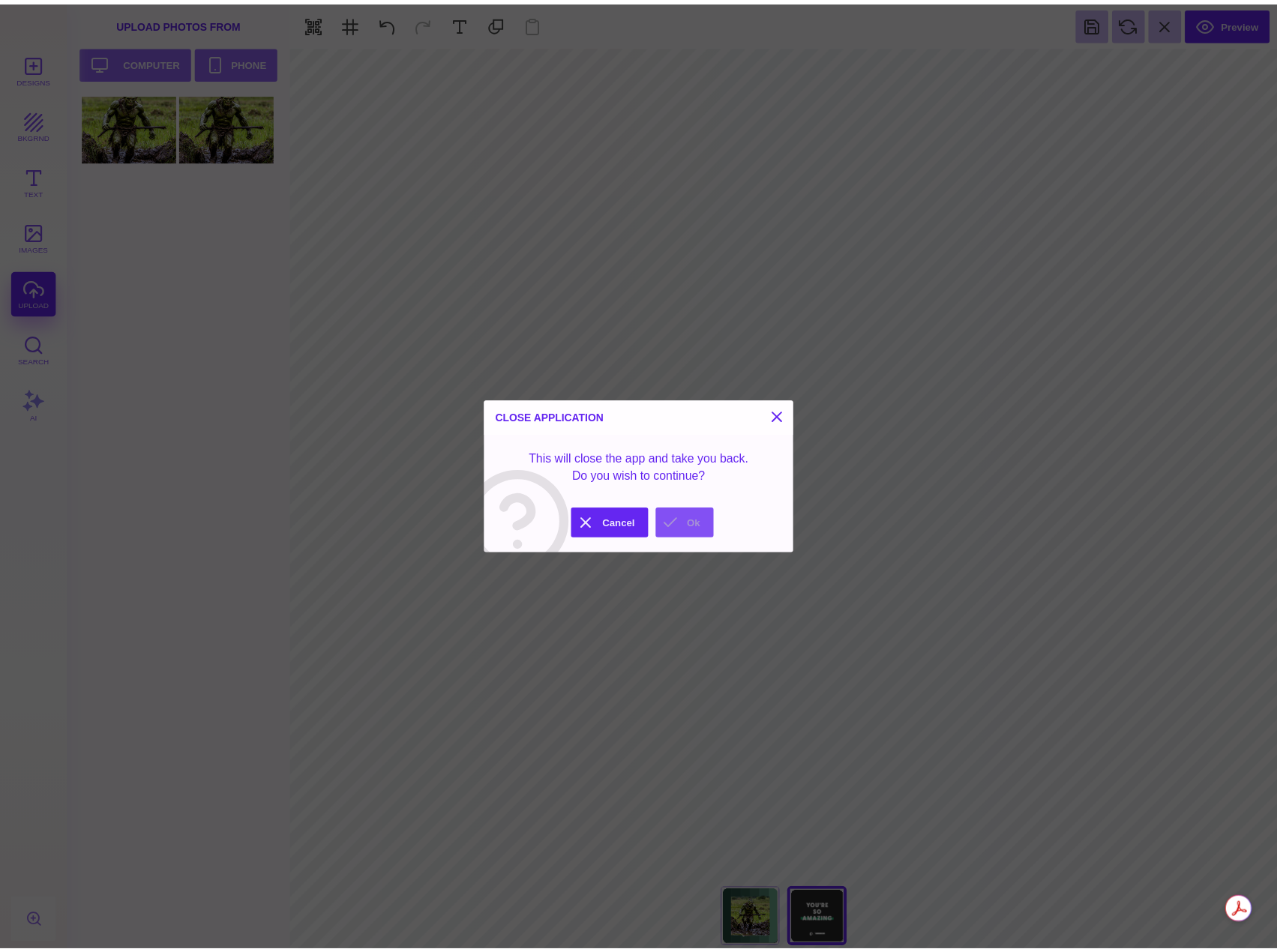
drag, startPoint x: 676, startPoint y: 519, endPoint x: 929, endPoint y: 580, distance: 260.2
click at [676, 519] on button "Ok" at bounding box center [691, 526] width 59 height 30
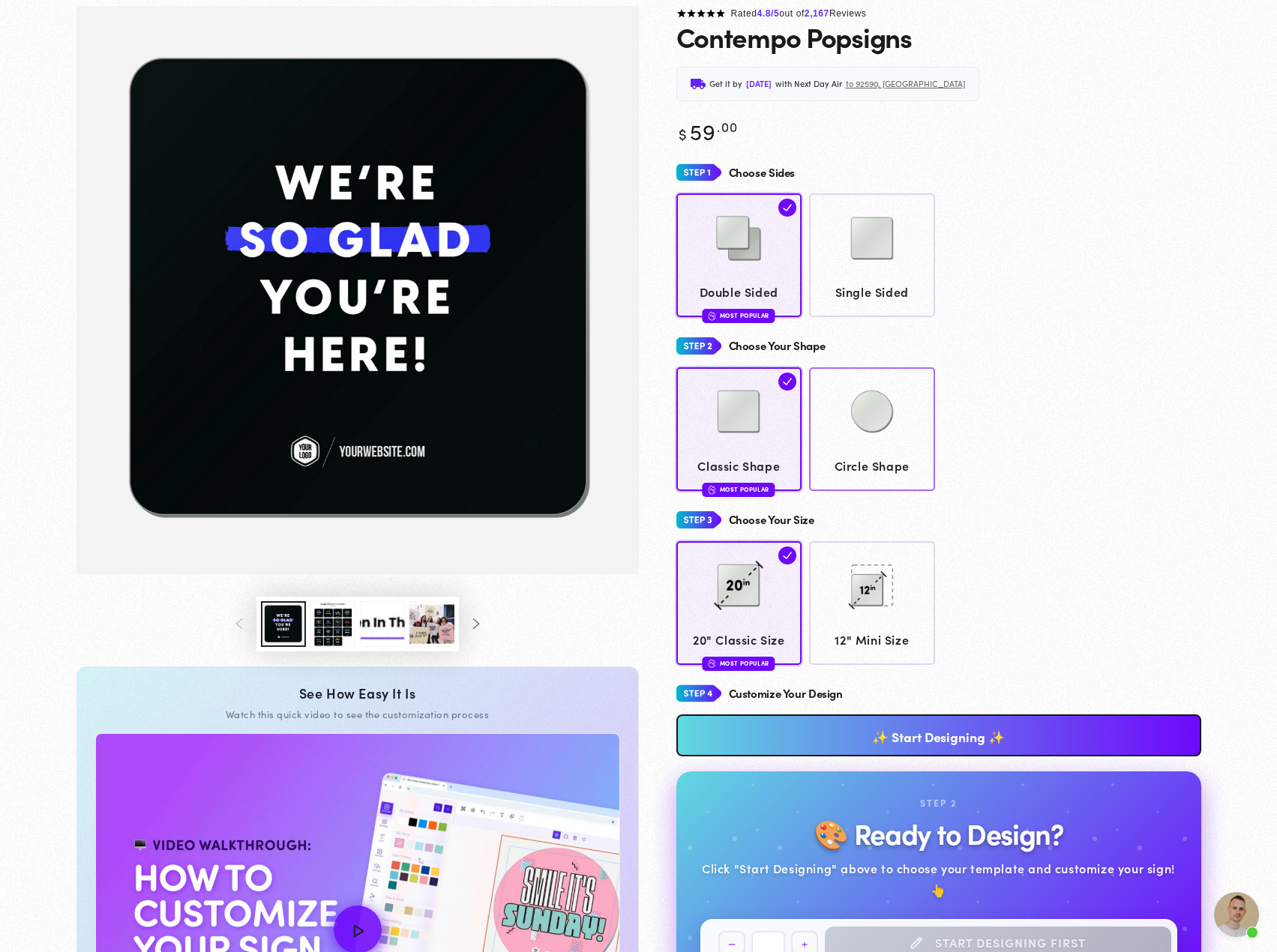
scroll to position [597, 0]
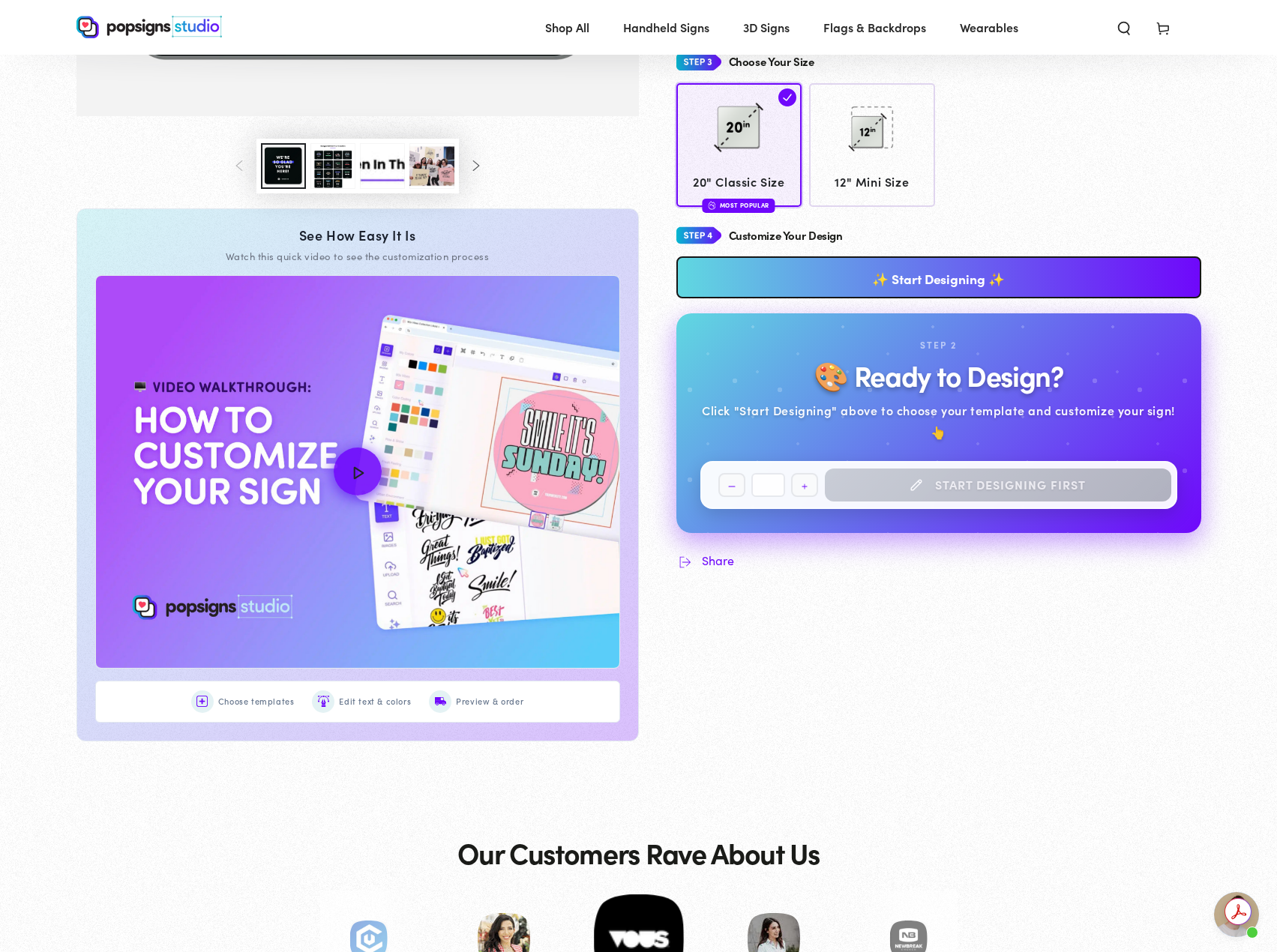
click at [363, 469] on img "How to Customize Your Design" at bounding box center [357, 472] width 523 height 392
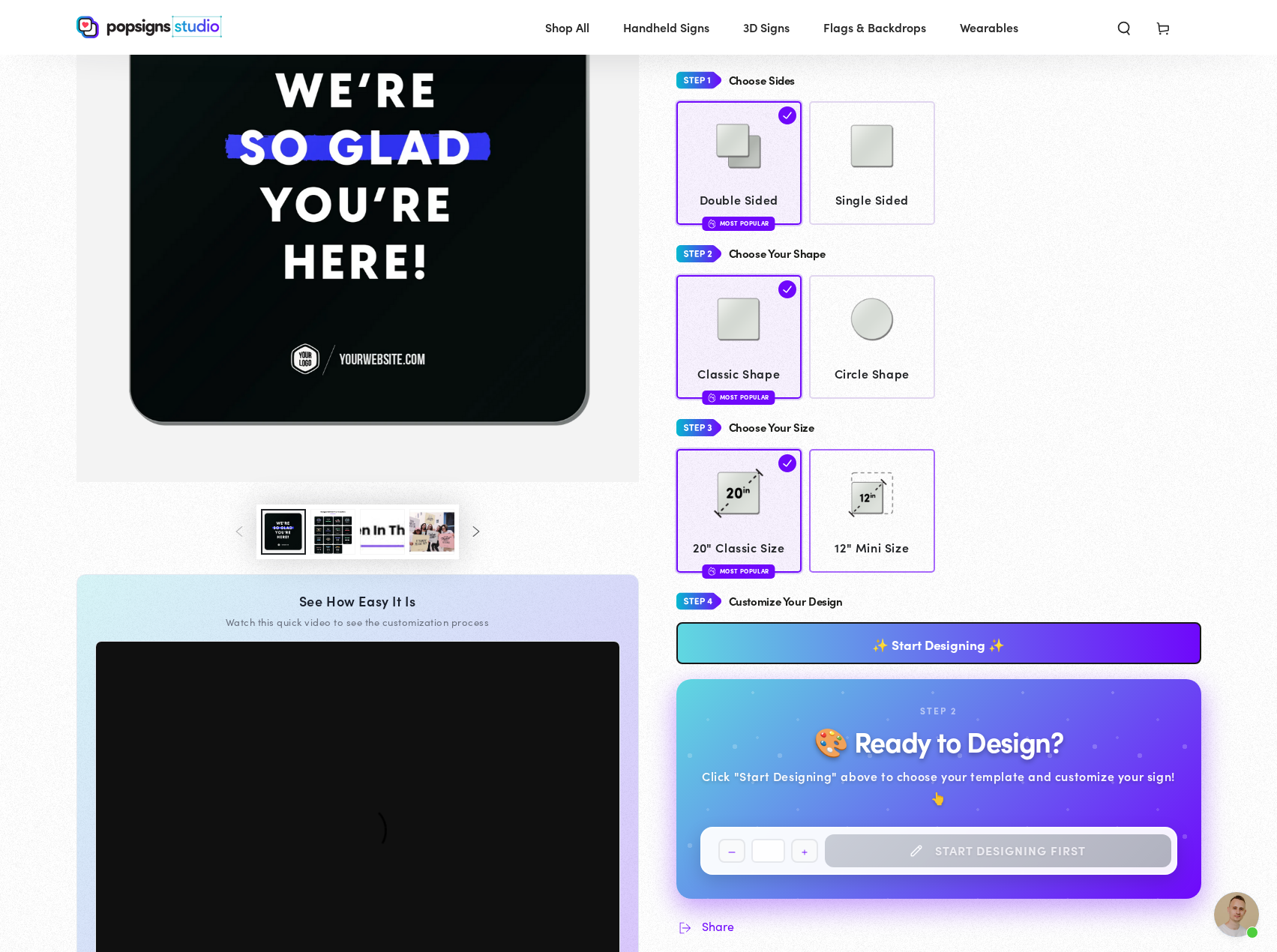
scroll to position [0, 0]
